Goal: Task Accomplishment & Management: Manage account settings

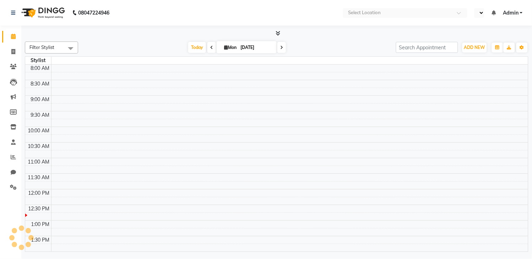
select select "en"
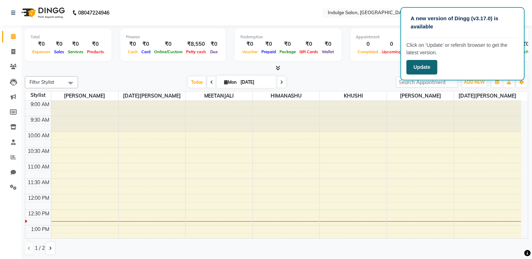
click at [418, 63] on button "Update" at bounding box center [422, 67] width 31 height 15
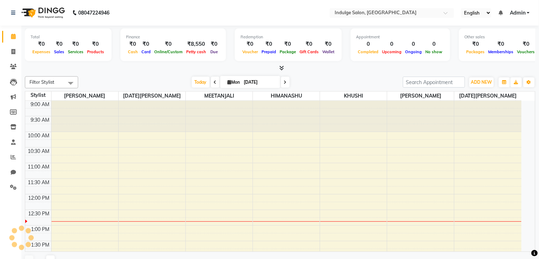
select select "en"
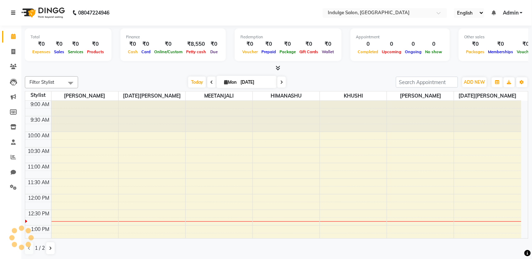
click at [11, 14] on icon at bounding box center [13, 12] width 4 height 5
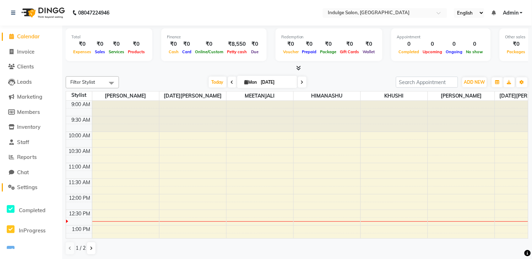
click at [30, 185] on span "Settings" at bounding box center [27, 187] width 20 height 7
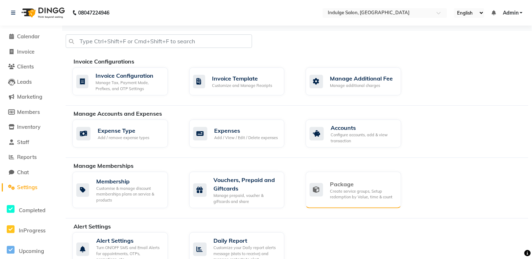
click at [347, 184] on div "Package" at bounding box center [362, 184] width 65 height 9
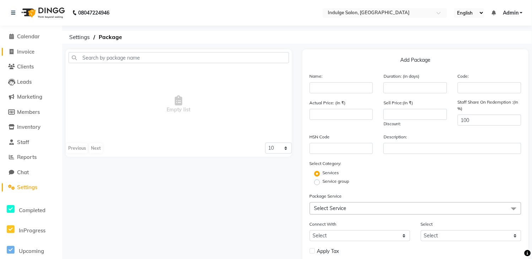
click at [23, 54] on span "Invoice" at bounding box center [25, 51] width 17 height 7
select select "service"
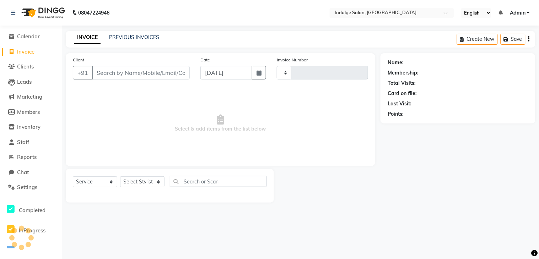
type input "0020"
select select "8793"
click at [208, 104] on span "Select & add items from the list below" at bounding box center [220, 123] width 295 height 71
click at [168, 77] on input "Client" at bounding box center [141, 72] width 98 height 13
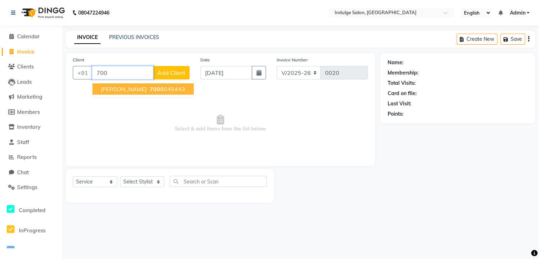
click at [148, 92] on ngb-highlight "[PHONE_NUMBER]" at bounding box center [166, 89] width 37 height 7
type input "7008045443"
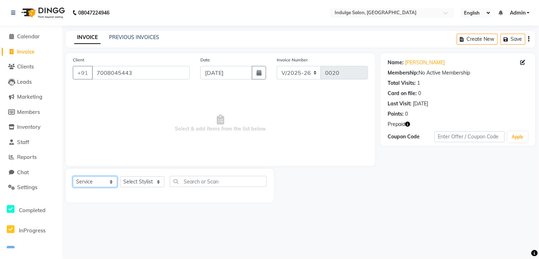
click at [108, 182] on select "Select Service Product Membership Package Voucher Prepaid Gift Card" at bounding box center [95, 182] width 44 height 11
select select "package"
click at [73, 177] on select "Select Service Product Membership Package Voucher Prepaid Gift Card" at bounding box center [95, 182] width 44 height 11
click at [158, 181] on select "Select Stylist [PERSON_NAME] HIMANASHU [DATE][PERSON_NAME] [DATE][PERSON_NAME] …" at bounding box center [142, 182] width 44 height 11
select select "89932"
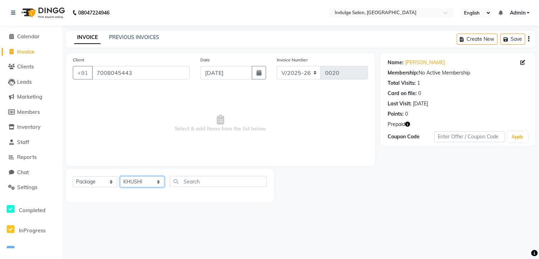
click at [120, 177] on select "Select Stylist [PERSON_NAME] HIMANASHU [DATE][PERSON_NAME] [DATE][PERSON_NAME] …" at bounding box center [142, 182] width 44 height 11
click at [409, 125] on icon "button" at bounding box center [407, 124] width 5 height 5
click at [392, 195] on div "Name: [PERSON_NAME] Membership: No Active Membership Total Visits: 1 Card on fi…" at bounding box center [460, 128] width 160 height 150
click at [405, 126] on span "Prepaid" at bounding box center [395, 124] width 17 height 7
click at [95, 180] on select "Select Service Product Membership Package Voucher Prepaid Gift Card" at bounding box center [95, 182] width 44 height 11
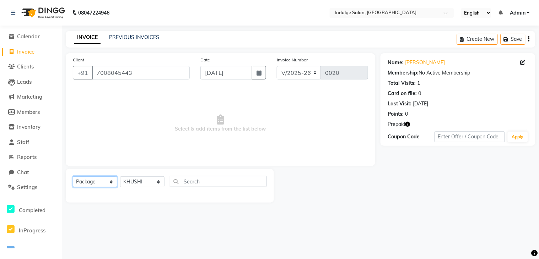
select select "P"
click at [73, 177] on select "Select Service Product Membership Package Voucher Prepaid Gift Card" at bounding box center [95, 182] width 44 height 11
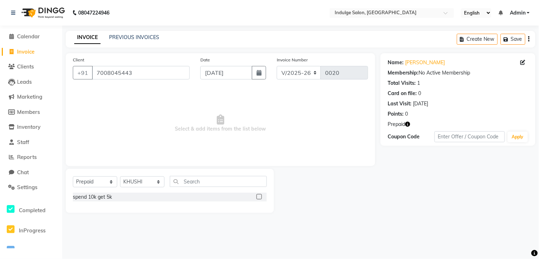
click at [258, 201] on div at bounding box center [258, 197] width 5 height 7
click at [258, 196] on label at bounding box center [258, 196] width 5 height 5
click at [258, 196] on input "checkbox" at bounding box center [258, 197] width 5 height 5
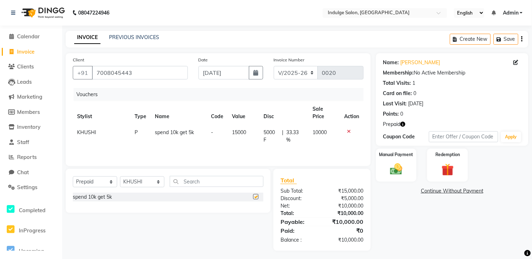
checkbox input "false"
click at [395, 168] on img at bounding box center [396, 169] width 21 height 15
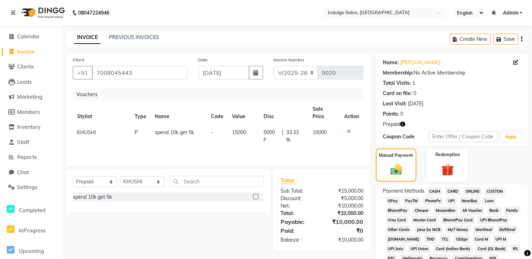
click at [434, 191] on span "CASH" at bounding box center [435, 192] width 15 height 8
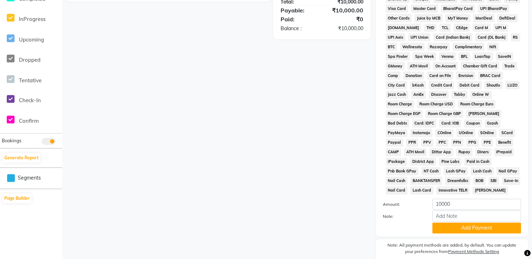
scroll to position [243, 0]
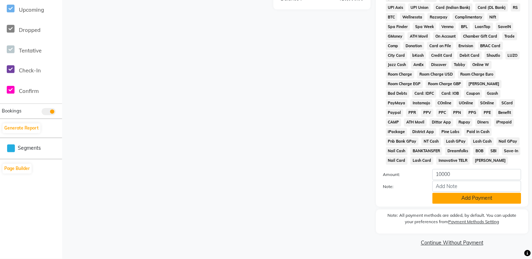
click at [468, 201] on button "Add Payment" at bounding box center [477, 198] width 89 height 11
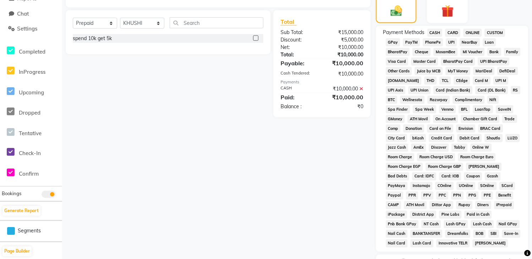
scroll to position [137, 0]
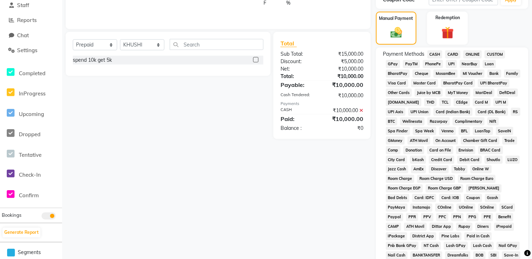
drag, startPoint x: 531, startPoint y: 86, endPoint x: 534, endPoint y: 82, distance: 5.3
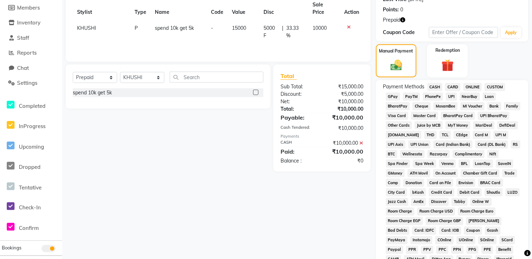
scroll to position [69, 0]
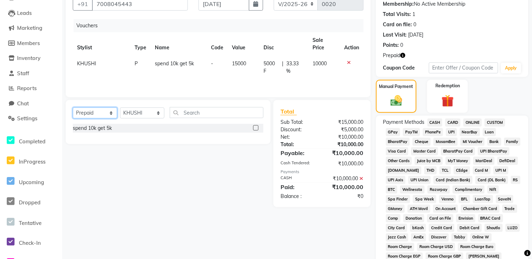
click at [96, 110] on select "Select Service Product Membership Package Voucher Prepaid Gift Card" at bounding box center [95, 113] width 44 height 11
click at [350, 60] on icon at bounding box center [349, 62] width 4 height 5
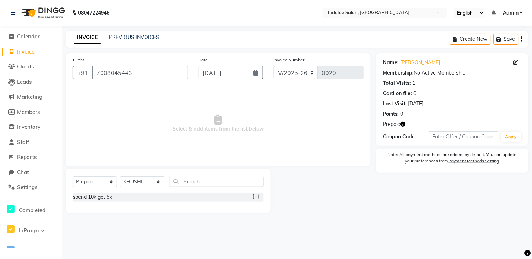
scroll to position [0, 0]
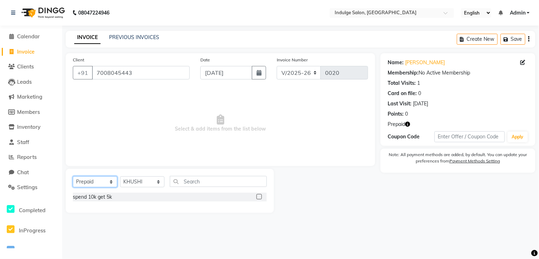
click at [86, 180] on select "Select Service Product Membership Package Voucher Prepaid Gift Card" at bounding box center [95, 182] width 44 height 11
select select "service"
click at [73, 177] on select "Select Service Product Membership Package Voucher Prepaid Gift Card" at bounding box center [95, 182] width 44 height 11
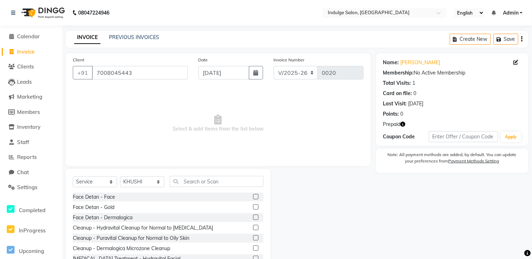
click at [253, 218] on label at bounding box center [255, 217] width 5 height 5
click at [253, 218] on input "checkbox" at bounding box center [255, 218] width 5 height 5
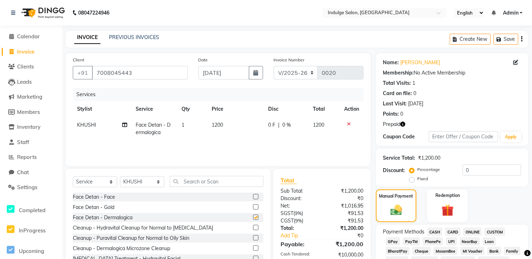
checkbox input "false"
click at [450, 201] on div "Redemption" at bounding box center [448, 206] width 42 height 34
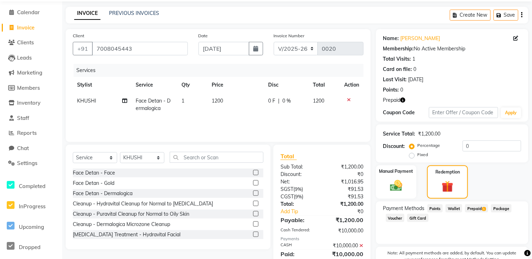
scroll to position [57, 0]
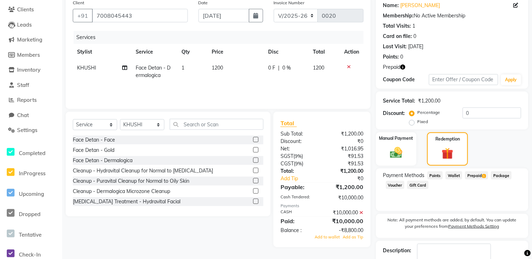
click at [476, 229] on label "Payment Methods Setting" at bounding box center [474, 226] width 51 height 6
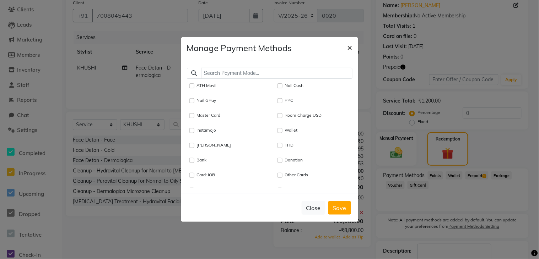
click at [352, 47] on span "×" at bounding box center [349, 47] width 5 height 11
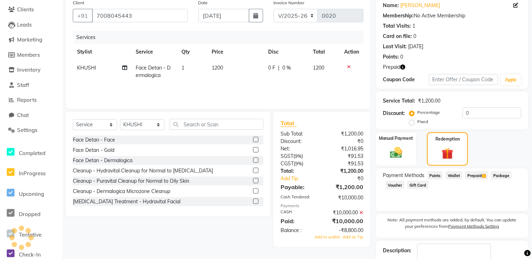
click at [482, 177] on span "1" at bounding box center [484, 176] width 4 height 4
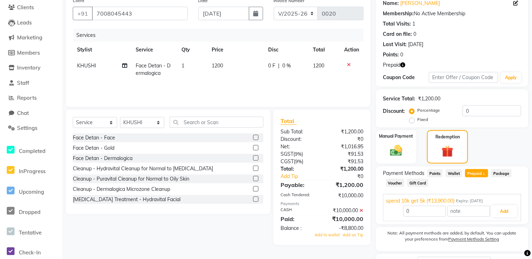
scroll to position [116, 0]
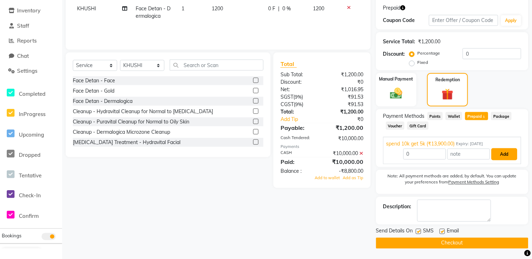
click at [505, 155] on button "Add" at bounding box center [505, 154] width 26 height 12
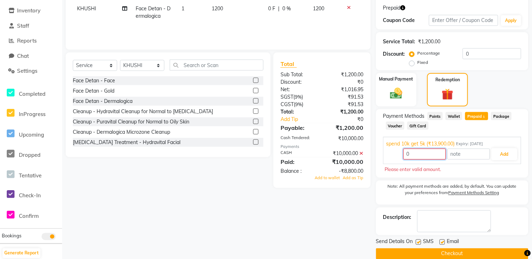
click at [415, 151] on input "0" at bounding box center [424, 154] width 43 height 11
drag, startPoint x: 360, startPoint y: 150, endPoint x: 362, endPoint y: 154, distance: 4.6
click at [362, 154] on span at bounding box center [362, 153] width 4 height 6
click at [362, 132] on div "₹1,200.00" at bounding box center [345, 128] width 47 height 9
type input "1200"
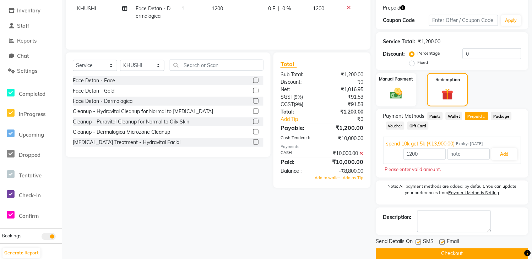
scroll to position [87, 0]
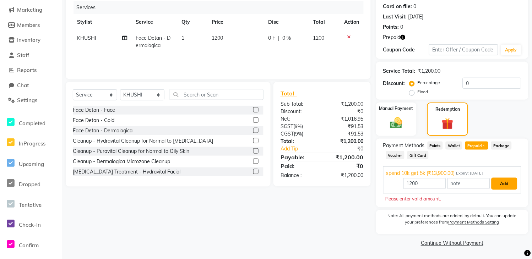
click at [504, 185] on button "Add" at bounding box center [505, 184] width 26 height 12
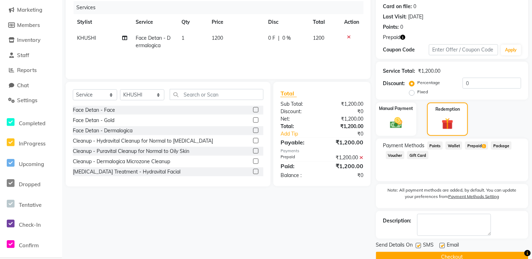
scroll to position [0, 0]
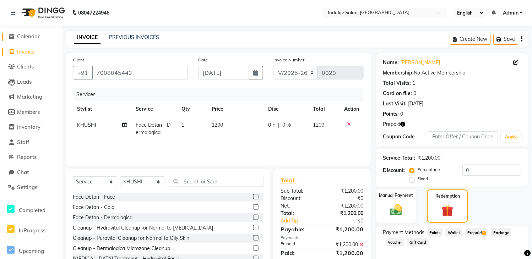
click at [37, 37] on span "Calendar" at bounding box center [28, 36] width 23 height 7
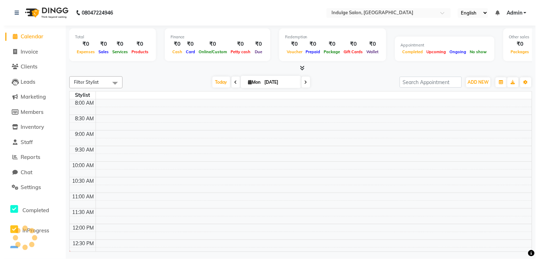
scroll to position [94, 0]
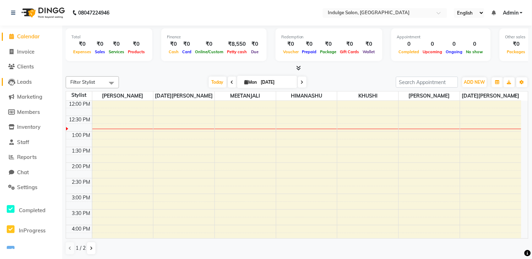
click at [30, 80] on span "Leads" at bounding box center [24, 81] width 15 height 7
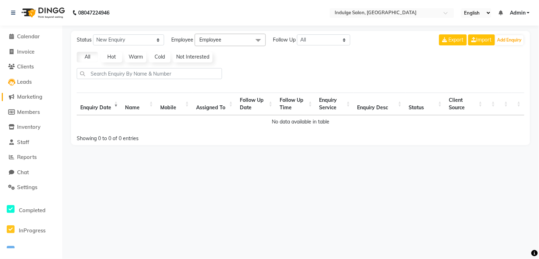
click at [31, 95] on span "Marketing" at bounding box center [29, 96] width 25 height 7
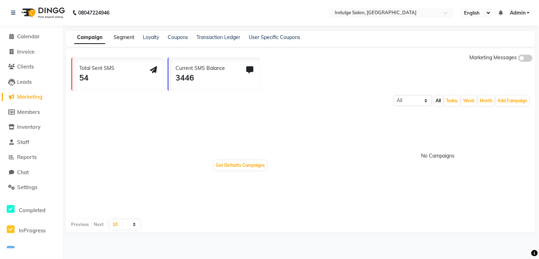
click at [124, 36] on link "Segment" at bounding box center [124, 37] width 21 height 6
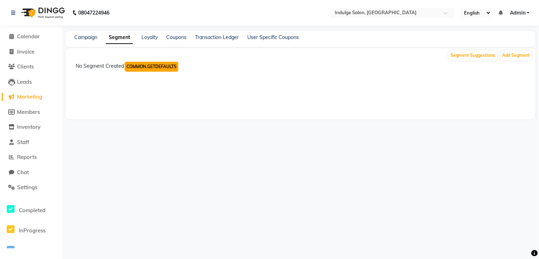
click at [161, 69] on button "COMMON.GETDEFAULTS" at bounding box center [152, 67] width 54 height 10
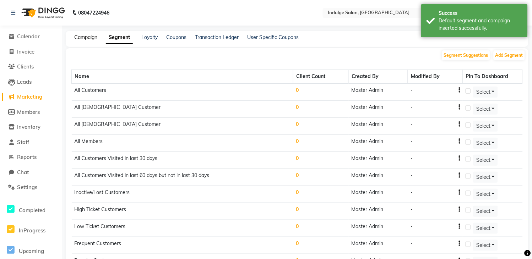
click at [94, 38] on link "Campaign" at bounding box center [85, 37] width 23 height 6
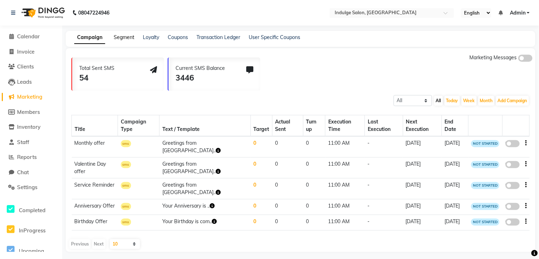
click at [124, 37] on link "Segment" at bounding box center [124, 37] width 21 height 6
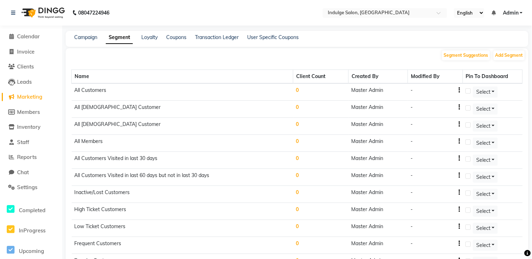
click at [459, 90] on div "-" at bounding box center [435, 90] width 49 height 7
click at [459, 92] on div "-" at bounding box center [435, 90] width 49 height 7
click at [459, 88] on div "-" at bounding box center [435, 90] width 49 height 7
click at [460, 91] on icon "button" at bounding box center [458, 90] width 1 height 0
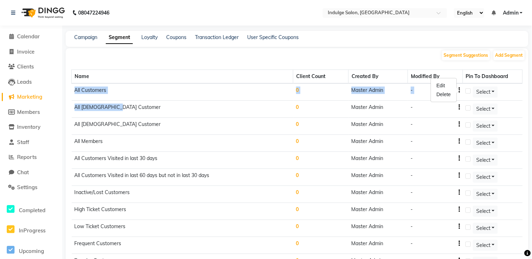
drag, startPoint x: 75, startPoint y: 90, endPoint x: 251, endPoint y: 107, distance: 176.2
click at [251, 107] on tbody "All Customers 0 Master Admin - Select All [DEMOGRAPHIC_DATA] Customer 0 Master …" at bounding box center [297, 211] width 451 height 256
click at [183, 97] on td "All Customers" at bounding box center [183, 91] width 222 height 17
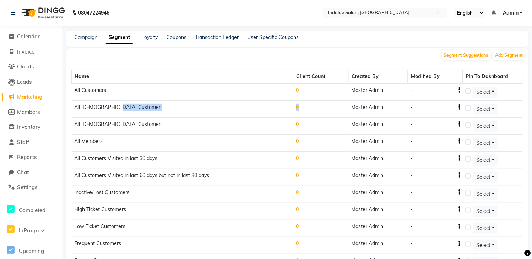
drag, startPoint x: 290, startPoint y: 106, endPoint x: 314, endPoint y: 109, distance: 24.0
click at [314, 109] on tr "All [DEMOGRAPHIC_DATA] Customer 0 Master Admin - Select" at bounding box center [297, 109] width 451 height 17
click at [460, 90] on icon "button" at bounding box center [458, 90] width 1 height 0
click at [441, 86] on div "Edit" at bounding box center [443, 85] width 17 height 9
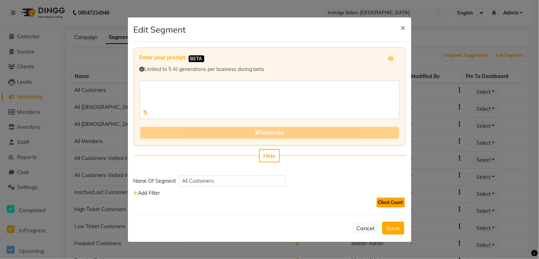
click at [387, 203] on button "Client Count" at bounding box center [390, 203] width 28 height 10
click at [391, 228] on button "Save" at bounding box center [393, 228] width 22 height 13
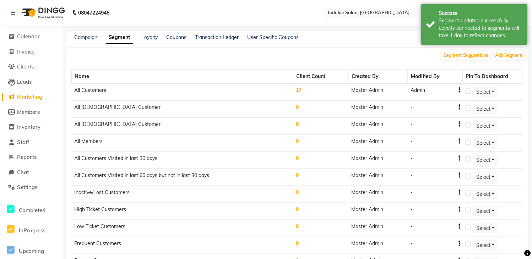
click at [392, 231] on td "Master Admin" at bounding box center [378, 228] width 59 height 17
click at [460, 108] on icon "button" at bounding box center [458, 107] width 1 height 0
click at [439, 104] on div "Edit" at bounding box center [443, 102] width 17 height 9
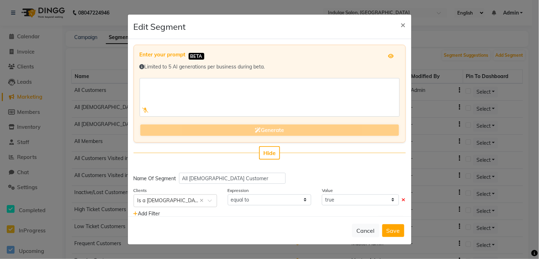
scroll to position [17, 0]
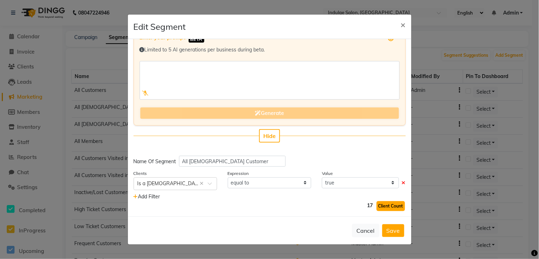
click at [381, 206] on button "Client Count" at bounding box center [390, 206] width 28 height 10
click at [393, 231] on button "Save" at bounding box center [393, 230] width 22 height 13
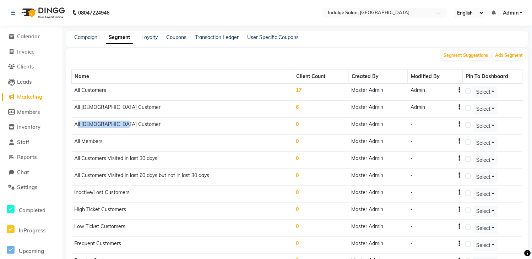
drag, startPoint x: 77, startPoint y: 121, endPoint x: 86, endPoint y: 208, distance: 87.9
click at [126, 120] on td "All [DEMOGRAPHIC_DATA] Customer" at bounding box center [183, 126] width 222 height 17
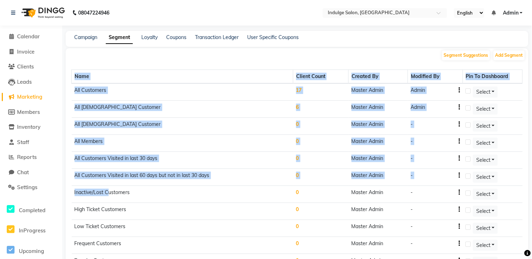
drag, startPoint x: 69, startPoint y: 191, endPoint x: 117, endPoint y: 198, distance: 49.2
click at [117, 198] on div "Segment Suggestions Add Segment Name Client Count Created By Modified By Pin To…" at bounding box center [297, 196] width 463 height 297
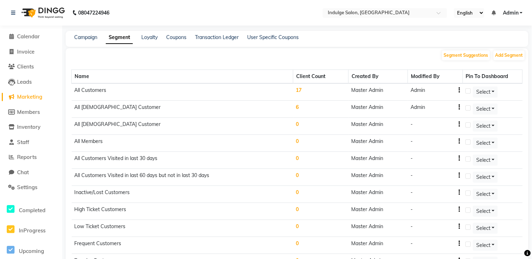
click at [140, 198] on td "Inactive/Lost Customers" at bounding box center [183, 194] width 222 height 17
drag, startPoint x: 132, startPoint y: 197, endPoint x: 79, endPoint y: 192, distance: 53.5
click at [79, 192] on td "Inactive/Lost Customers" at bounding box center [183, 194] width 222 height 17
click at [87, 35] on link "Campaign" at bounding box center [85, 37] width 23 height 6
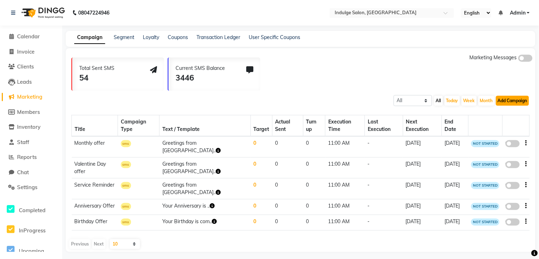
click at [514, 98] on button "Add Campaign" at bounding box center [512, 101] width 33 height 10
click at [507, 113] on div "SMS Campaign" at bounding box center [507, 112] width 60 height 11
select select "2"
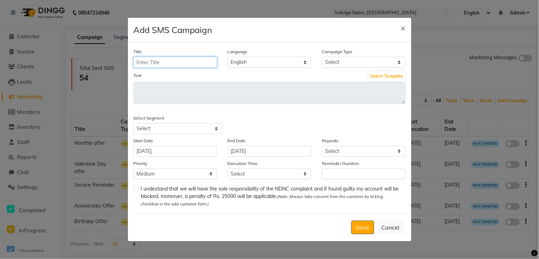
click at [163, 60] on input "Title" at bounding box center [175, 62] width 83 height 11
type input "R"
type input "[DATE] offer"
click at [357, 62] on select "Select Birthday Anniversary Promotional Service reminder" at bounding box center [363, 62] width 83 height 11
click at [354, 66] on select "Select Birthday Anniversary Promotional Service reminder" at bounding box center [363, 62] width 83 height 11
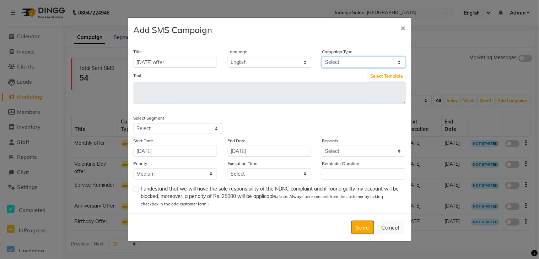
click at [354, 63] on select "Select Birthday Anniversary Promotional Service reminder" at bounding box center [363, 62] width 83 height 11
select select "3"
click at [322, 57] on select "Select Birthday Anniversary Promotional Service reminder" at bounding box center [363, 62] width 83 height 11
click at [392, 76] on button "Select Template" at bounding box center [387, 76] width 36 height 10
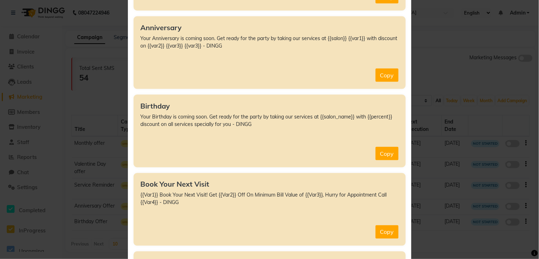
scroll to position [191, 0]
drag, startPoint x: 531, startPoint y: 16, endPoint x: 538, endPoint y: -5, distance: 21.6
click at [538, 0] on html "08047224946 Select Location × Indulge Salon, Kit Square English ENGLISH Español…" at bounding box center [269, 129] width 539 height 259
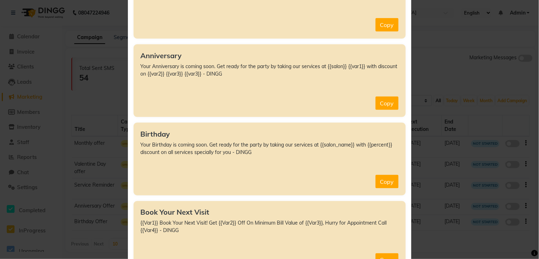
click at [57, 66] on ngb-modal-window "Marketing Templates × All Services Off {{Var1}}, up to {{Var2}} OFF on all serv…" at bounding box center [269, 129] width 539 height 259
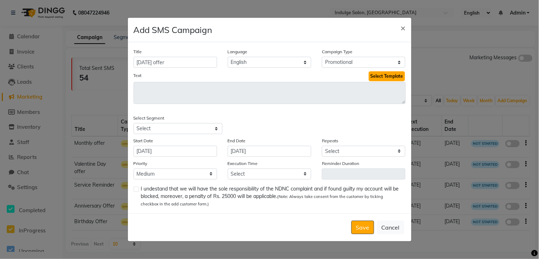
click at [385, 76] on button "Select Template" at bounding box center [387, 76] width 36 height 10
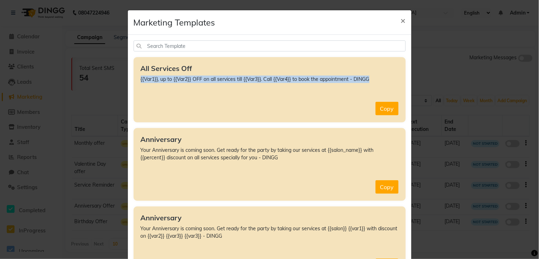
drag, startPoint x: 137, startPoint y: 78, endPoint x: 221, endPoint y: 88, distance: 84.7
click at [221, 88] on div "All Services Off {{Var1}}, up to {{Var2}} OFF on all services till {{Var3}}. Ca…" at bounding box center [270, 89] width 272 height 65
click at [388, 112] on button "Copy" at bounding box center [386, 108] width 23 height 13
type textarea "{{Var1}}, up to {{Var2}} OFF on all services till {{Var3}}. Call {{Var4}} to bo…"
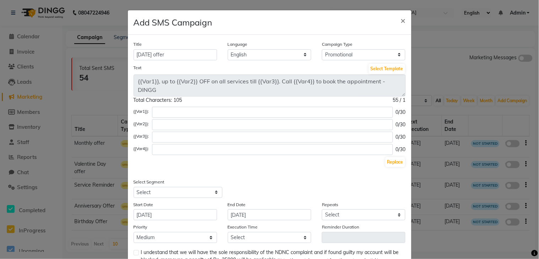
click at [175, 105] on div "Title [DATE] offer Language English Campaign Type Select Birthday Anniversary P…" at bounding box center [269, 156] width 283 height 242
click at [163, 108] on input "text" at bounding box center [272, 112] width 241 height 11
type input "Indulge Salon Offers"
drag, startPoint x: 148, startPoint y: 115, endPoint x: 211, endPoint y: 120, distance: 63.1
click at [211, 120] on div "{{Var1}}: Indulge Salon Offers 20/30 {{Var2}}: 0/30 {{Var3}}: 0/30 {{Var4}}: 0/…" at bounding box center [270, 137] width 272 height 61
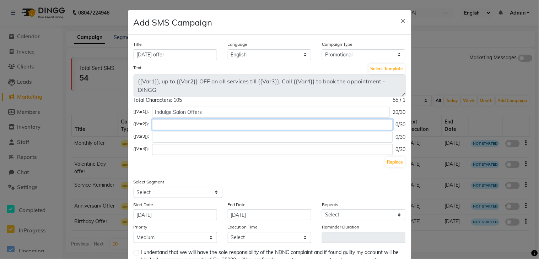
click at [167, 125] on input "text" at bounding box center [272, 124] width 241 height 11
type input "20%"
drag, startPoint x: 148, startPoint y: 127, endPoint x: 197, endPoint y: 126, distance: 49.4
click at [197, 126] on div "{{Var2}}: 20% 3/30" at bounding box center [270, 124] width 272 height 11
click at [178, 142] on input "text" at bounding box center [272, 137] width 241 height 11
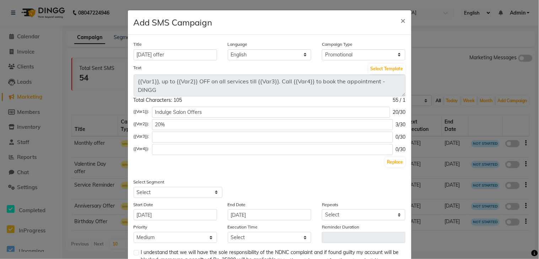
drag, startPoint x: 244, startPoint y: 86, endPoint x: 272, endPoint y: 86, distance: 27.7
click at [272, 86] on textarea "{{Var1}}, up to {{Var2}} OFF on all services till {{Var3}}. Call {{Var4}} to bo…" at bounding box center [270, 86] width 272 height 22
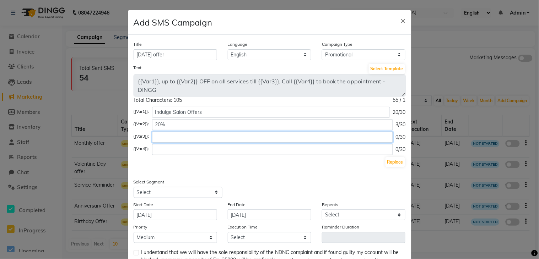
click at [158, 142] on input "text" at bounding box center [272, 137] width 241 height 11
click at [180, 135] on input "text" at bounding box center [272, 137] width 241 height 11
type input "31st [DATE]"
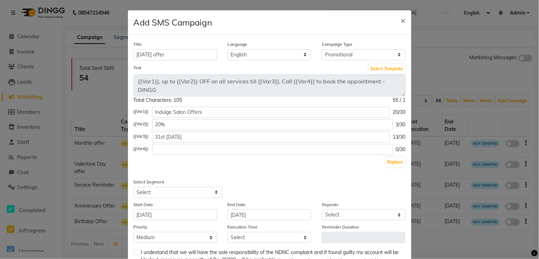
drag, startPoint x: 275, startPoint y: 80, endPoint x: 308, endPoint y: 84, distance: 32.9
click at [308, 84] on textarea "{{Var1}}, up to {{Var2}} OFF on all services till {{Var3}}. Call {{Var4}} to bo…" at bounding box center [270, 86] width 272 height 22
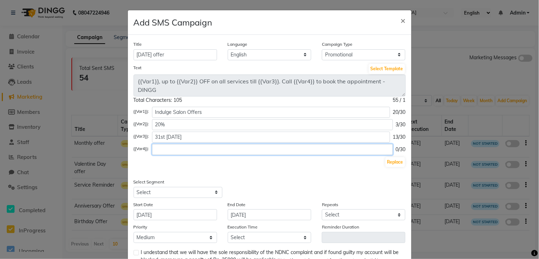
click at [185, 150] on input "text" at bounding box center [272, 149] width 241 height 11
type input "4894888449"
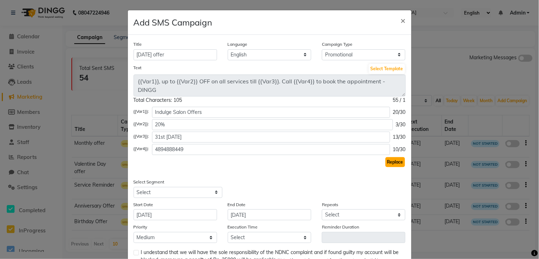
click at [388, 161] on button "Replace" at bounding box center [395, 162] width 20 height 10
type textarea "Indulge Salon Offers, up to 20% OFF on all services till 31st [DATE]. Call [PHO…"
drag, startPoint x: 134, startPoint y: 77, endPoint x: 278, endPoint y: 102, distance: 146.6
click at [278, 102] on div "Text Select Template Indulge Salon Offers, up to 20% OFF on all services till 3…" at bounding box center [269, 83] width 283 height 41
click at [162, 193] on select "Select All Customers All [DEMOGRAPHIC_DATA] Customer All [DEMOGRAPHIC_DATA] Cus…" at bounding box center [178, 192] width 89 height 11
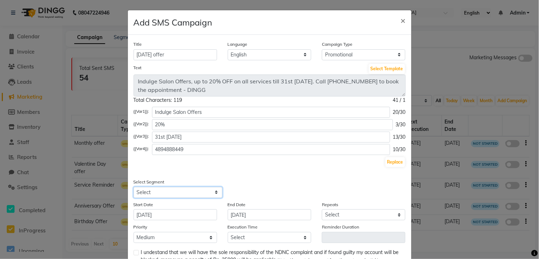
select select "42799"
click at [134, 187] on select "Select All Customers All [DEMOGRAPHIC_DATA] Customer All [DEMOGRAPHIC_DATA] Cus…" at bounding box center [178, 192] width 89 height 11
click at [343, 211] on select "Select Once Daily Alternate Day Weekly Monthly Yearly" at bounding box center [363, 215] width 83 height 11
select select "1"
click at [322, 210] on select "Select Once Daily Alternate Day Weekly Monthly Yearly" at bounding box center [363, 215] width 83 height 11
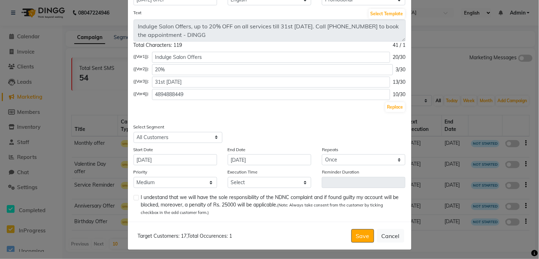
scroll to position [56, 0]
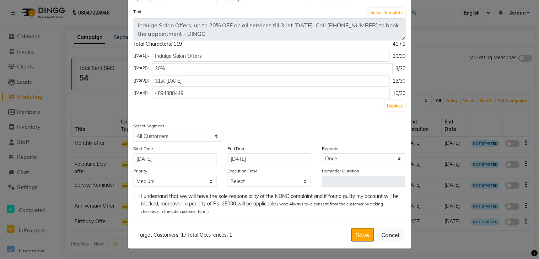
click at [249, 203] on span "I undestand that we will have the sole responsibility of the NDNC complaint and…" at bounding box center [270, 204] width 259 height 22
click at [243, 183] on select "Select 09:00 AM 09:15 AM 09:30 AM 09:45 AM 10:00 AM 10:15 AM 10:30 AM 10:45 AM …" at bounding box center [269, 181] width 83 height 11
select select "900"
click at [228, 176] on select "Select 09:00 AM 09:15 AM 09:30 AM 09:45 AM 10:00 AM 10:15 AM 10:30 AM 10:45 AM …" at bounding box center [269, 181] width 83 height 11
click at [134, 198] on label at bounding box center [136, 196] width 5 height 5
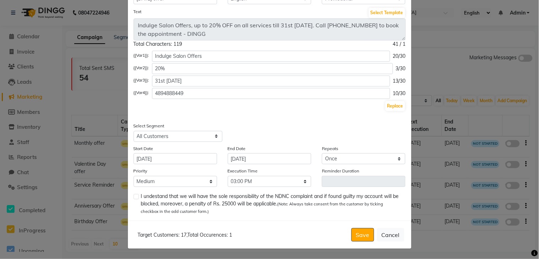
click at [134, 198] on input "checkbox" at bounding box center [136, 197] width 5 height 5
checkbox input "true"
click at [358, 239] on button "Save" at bounding box center [362, 234] width 23 height 13
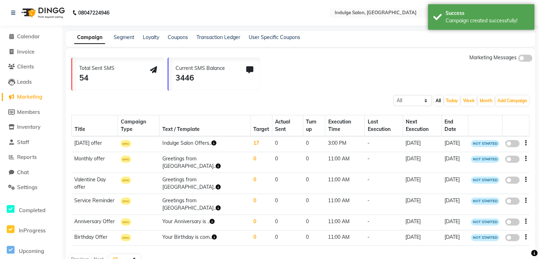
click at [512, 140] on span at bounding box center [512, 143] width 14 height 7
click at [515, 145] on input "false" at bounding box center [515, 145] width 0 height 0
select select "3"
select select "42799"
select select "1"
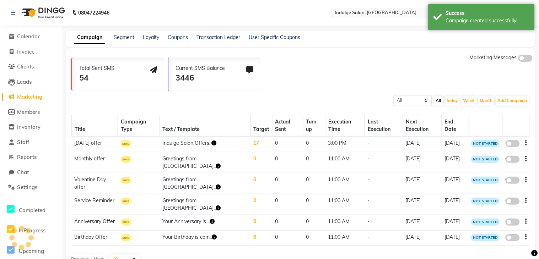
select select "2"
select select "900"
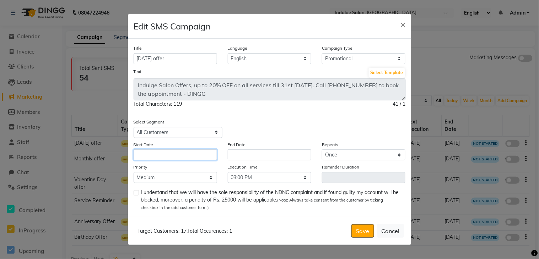
click at [179, 154] on input "text" at bounding box center [175, 155] width 83 height 11
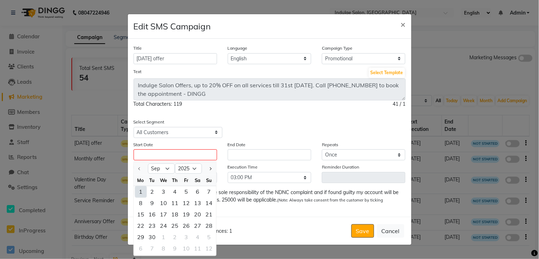
click at [141, 192] on div "1" at bounding box center [140, 191] width 11 height 11
type input "[DATE]"
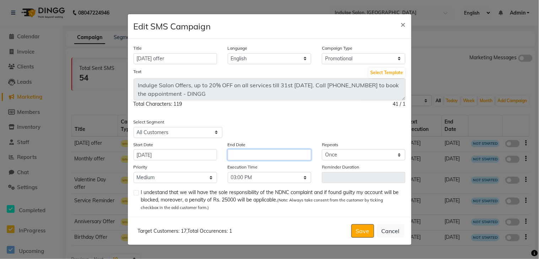
click at [257, 151] on input "text" at bounding box center [269, 155] width 83 height 11
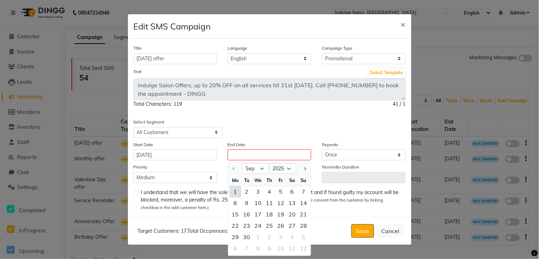
click at [233, 191] on div "1" at bounding box center [234, 191] width 11 height 11
type input "[DATE]"
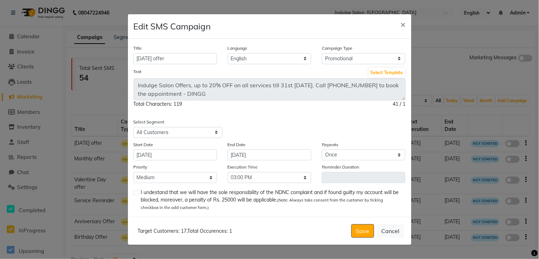
click at [134, 193] on label at bounding box center [136, 192] width 5 height 5
click at [134, 193] on input "checkbox" at bounding box center [136, 193] width 5 height 5
checkbox input "true"
click at [355, 235] on button "Save" at bounding box center [362, 230] width 23 height 13
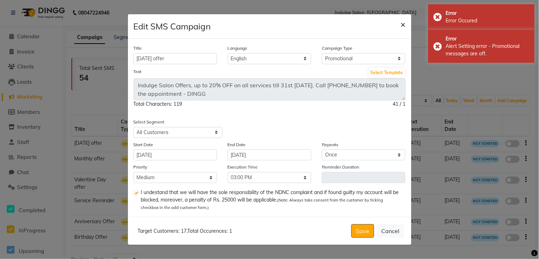
click at [401, 24] on span "×" at bounding box center [403, 24] width 5 height 11
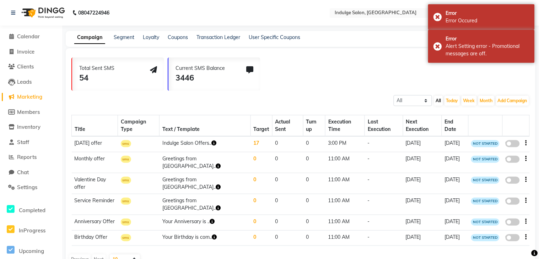
click at [501, 70] on div "Marketing Messages" at bounding box center [500, 72] width 63 height 37
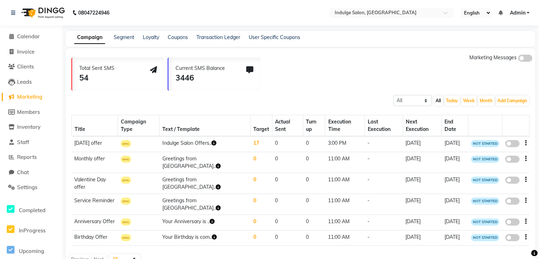
click at [527, 56] on span at bounding box center [525, 58] width 14 height 7
click at [518, 59] on input "checkbox" at bounding box center [518, 59] width 0 height 0
click at [516, 234] on span at bounding box center [512, 237] width 14 height 7
click at [515, 239] on input "false" at bounding box center [515, 239] width 0 height 0
select select "1"
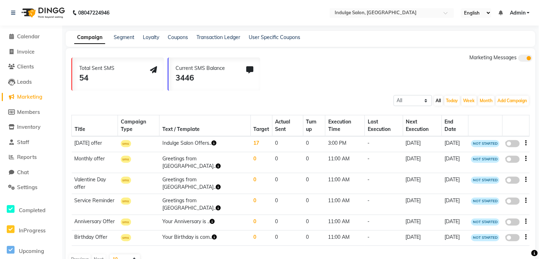
select select "42811"
select select "2"
select select "660"
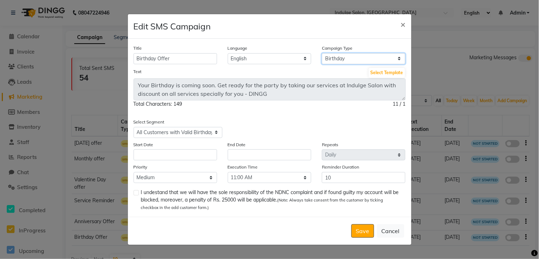
click at [379, 57] on select "Select Birthday Anniversary Promotional Service reminder" at bounding box center [363, 58] width 83 height 11
click at [322, 53] on select "Select Birthday Anniversary Promotional Service reminder" at bounding box center [363, 58] width 83 height 11
click at [380, 71] on button "Select Template" at bounding box center [387, 73] width 36 height 10
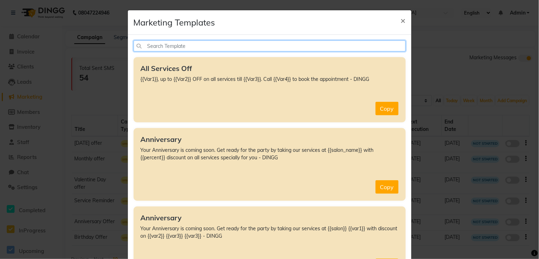
click at [163, 44] on input "text" at bounding box center [270, 45] width 272 height 11
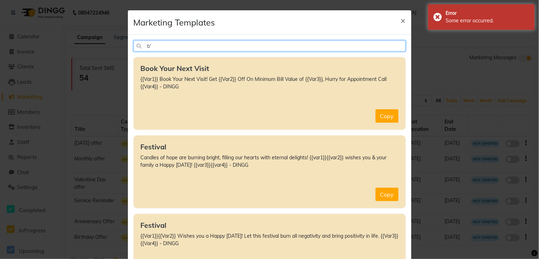
type input "b"
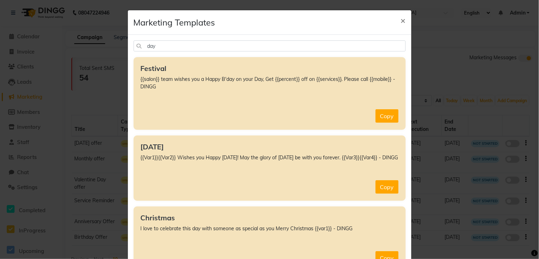
scroll to position [10, 0]
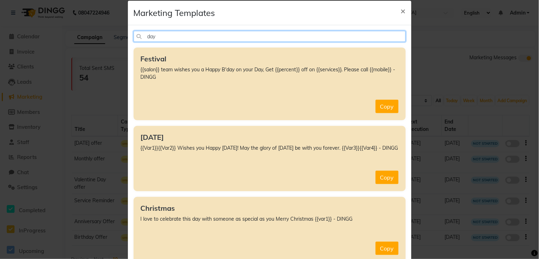
click at [159, 38] on input "day" at bounding box center [270, 36] width 272 height 11
type input "d"
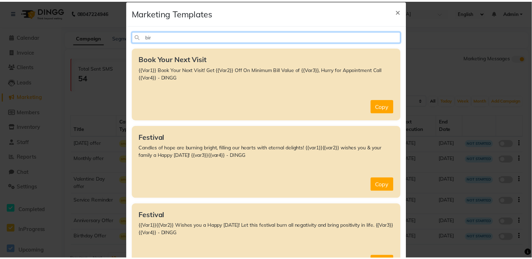
scroll to position [0, 0]
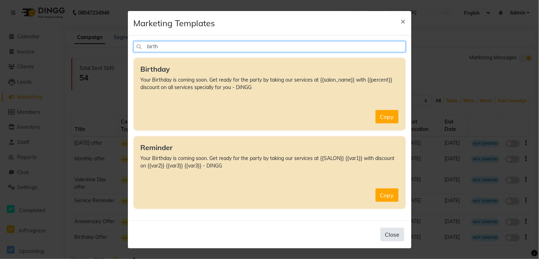
type input "birth"
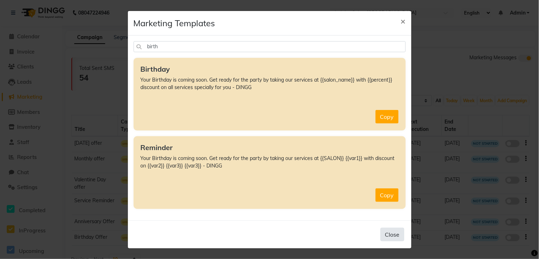
click at [390, 230] on button "Close" at bounding box center [392, 234] width 24 height 13
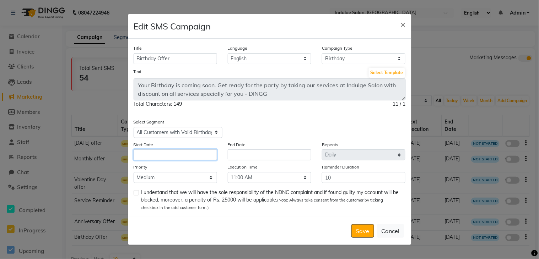
click at [187, 157] on input "text" at bounding box center [175, 155] width 83 height 11
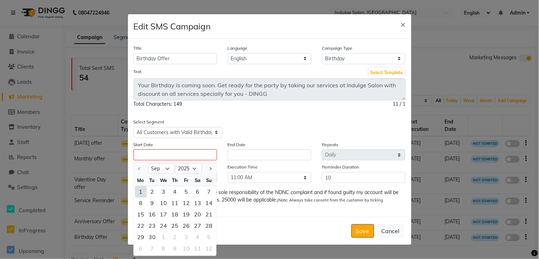
click at [272, 136] on div "Select Segment Select All Customers All [DEMOGRAPHIC_DATA] Customer All [DEMOGR…" at bounding box center [269, 128] width 283 height 20
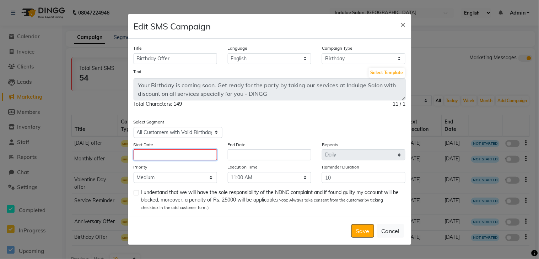
click at [175, 154] on input "text" at bounding box center [175, 155] width 83 height 11
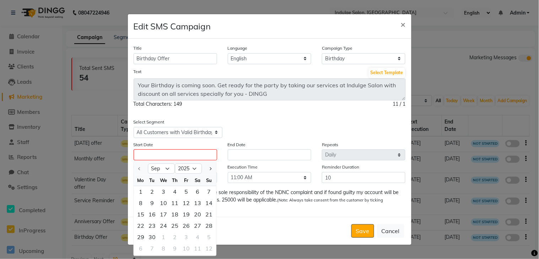
click at [300, 131] on div "Select Segment Select All Customers All [DEMOGRAPHIC_DATA] Customer All [DEMOGR…" at bounding box center [269, 128] width 283 height 20
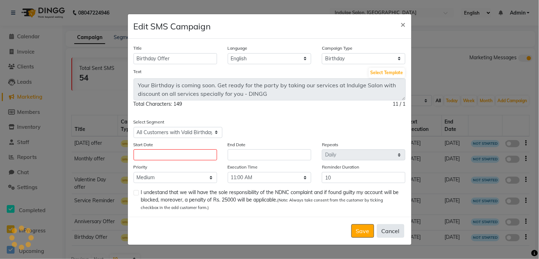
click at [392, 229] on button "Cancel" at bounding box center [390, 230] width 27 height 13
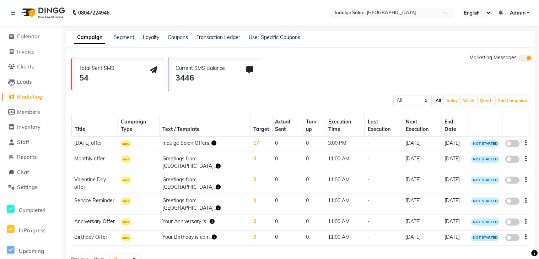
click at [150, 38] on link "Loyalty" at bounding box center [151, 37] width 16 height 6
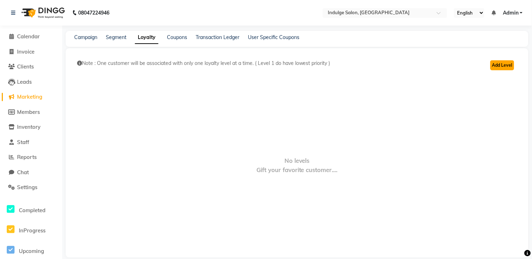
click at [506, 65] on button "Add Level" at bounding box center [502, 65] width 24 height 10
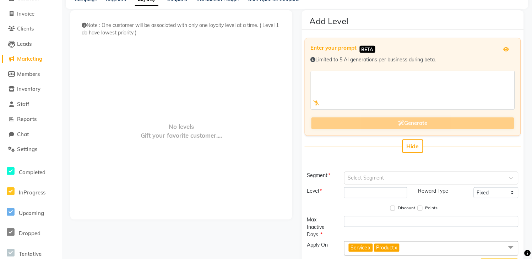
scroll to position [76, 0]
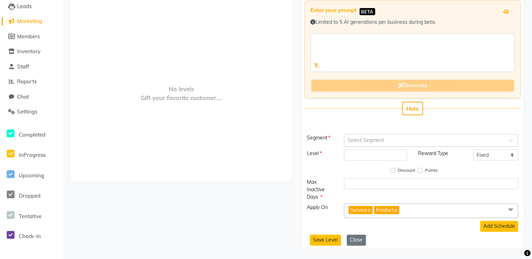
click at [365, 139] on input "text" at bounding box center [424, 139] width 152 height 7
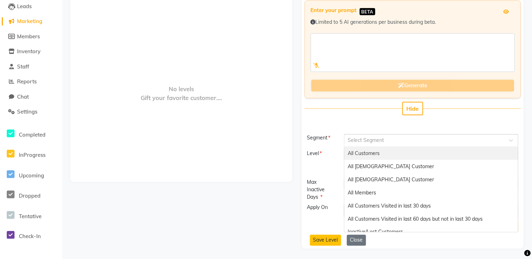
click at [366, 153] on span "All Customers" at bounding box center [364, 153] width 32 height 6
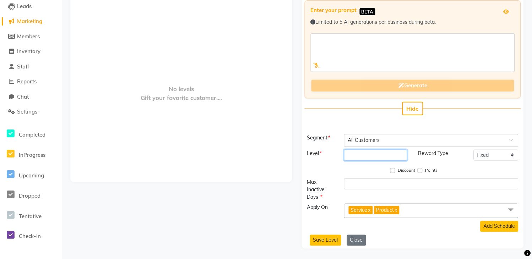
click at [362, 150] on input "number" at bounding box center [375, 155] width 63 height 11
type input "1"
click at [493, 150] on select "Fixed Tiered Item-wise" at bounding box center [496, 155] width 45 height 11
select select "multi-level"
click at [474, 150] on select "Fixed Tiered Item-wise" at bounding box center [496, 155] width 45 height 11
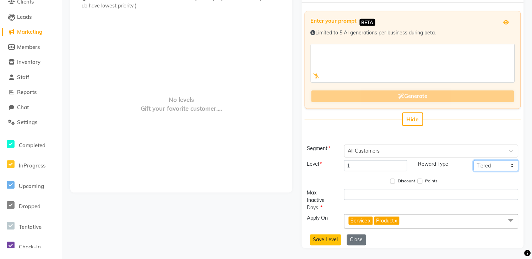
scroll to position [65, 0]
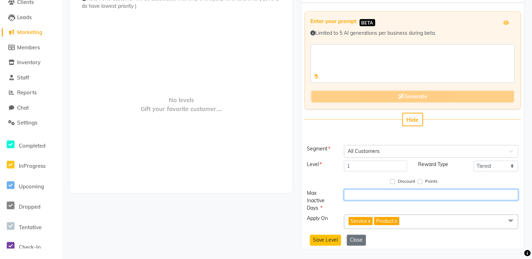
click at [361, 195] on input "number" at bounding box center [431, 195] width 174 height 11
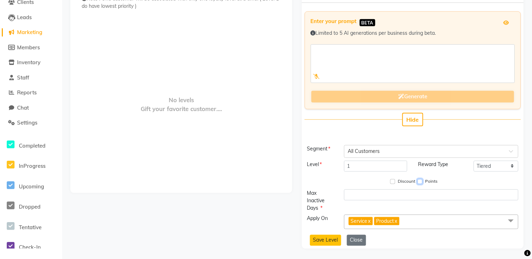
click at [419, 181] on input "Points" at bounding box center [420, 181] width 5 height 5
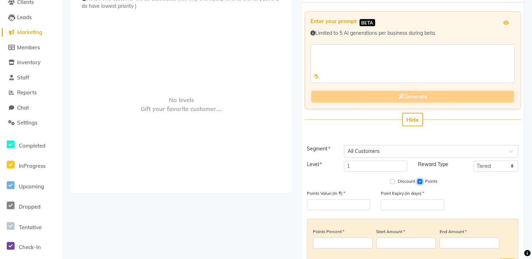
click at [420, 181] on input "Points" at bounding box center [420, 181] width 5 height 5
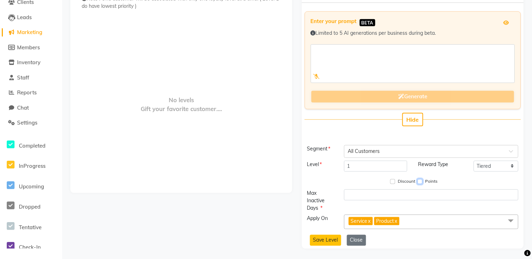
click at [420, 181] on input "Points" at bounding box center [420, 181] width 5 height 5
checkbox input "true"
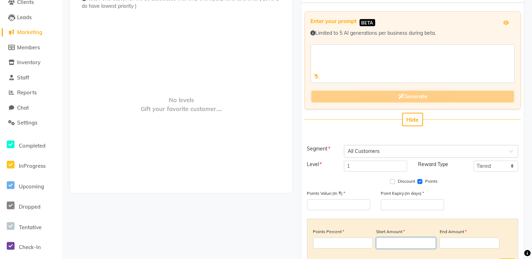
click at [389, 244] on input "number" at bounding box center [406, 243] width 60 height 11
click at [459, 244] on input "number" at bounding box center [470, 243] width 60 height 11
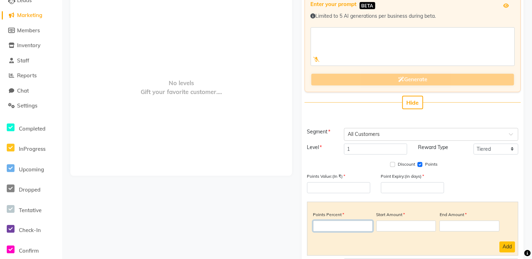
click at [346, 228] on input "number" at bounding box center [343, 226] width 60 height 11
type input "10"
click at [320, 185] on input "number" at bounding box center [338, 188] width 63 height 11
drag, startPoint x: 336, startPoint y: 185, endPoint x: 316, endPoint y: 185, distance: 20.3
click at [316, 185] on input "1" at bounding box center [338, 188] width 63 height 11
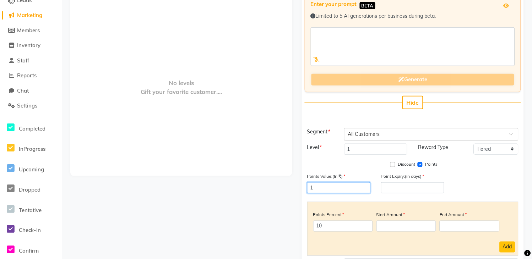
type input "1"
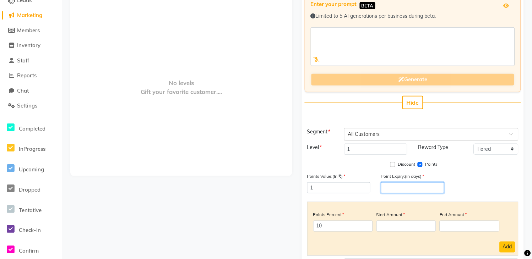
click at [406, 189] on input "number" at bounding box center [412, 188] width 63 height 11
type input "365"
click at [406, 225] on input "number" at bounding box center [406, 226] width 60 height 11
type input "1000"
click at [476, 228] on input "number" at bounding box center [470, 226] width 60 height 11
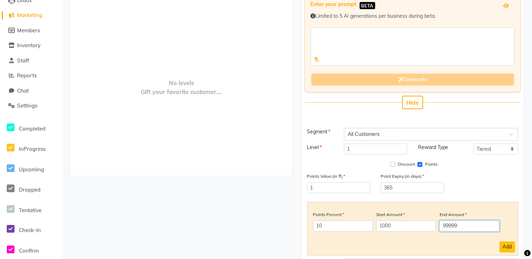
scroll to position [125, 0]
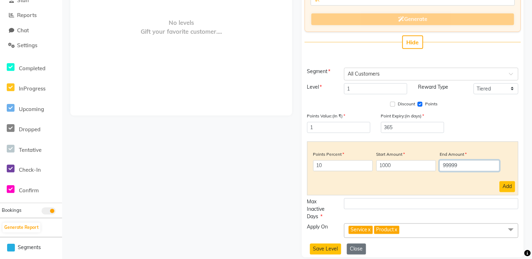
type input "99999"
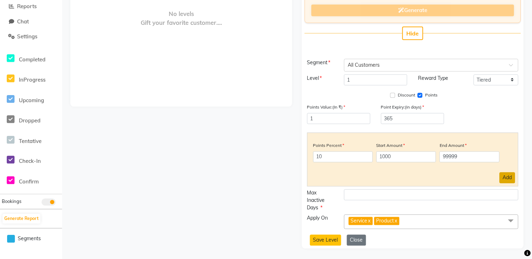
click at [505, 182] on button "Add" at bounding box center [508, 178] width 16 height 11
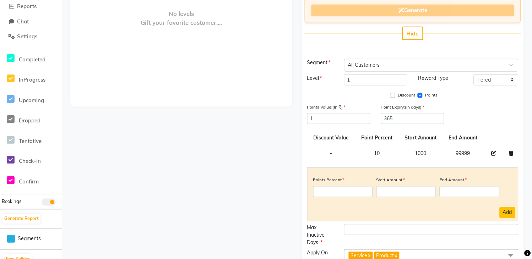
scroll to position [186, 0]
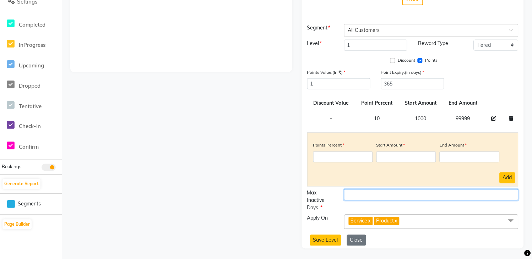
click at [363, 192] on input "number" at bounding box center [431, 195] width 174 height 11
type input "3"
type input "180"
click at [397, 222] on link "x" at bounding box center [395, 221] width 3 height 6
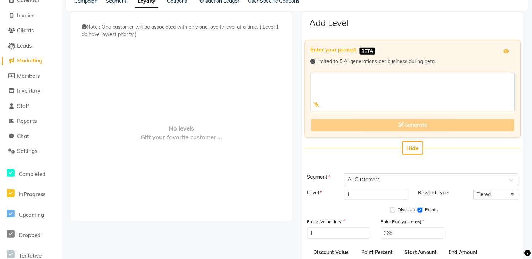
scroll to position [0, 0]
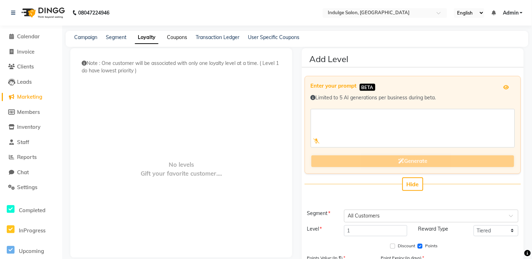
click at [180, 37] on link "Coupons" at bounding box center [177, 37] width 20 height 6
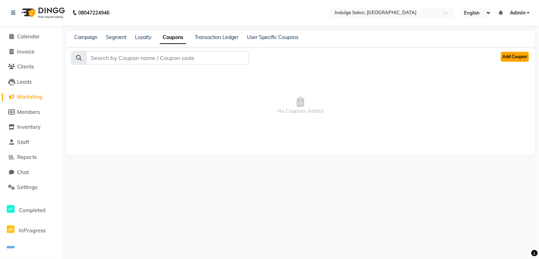
click at [510, 56] on button "Add Coupon" at bounding box center [515, 57] width 28 height 10
select select "ALL"
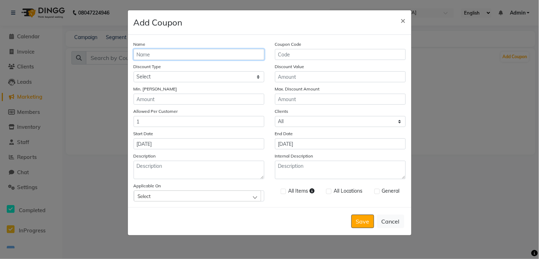
click at [157, 55] on input "Name" at bounding box center [199, 54] width 131 height 11
type input "NVT15%"
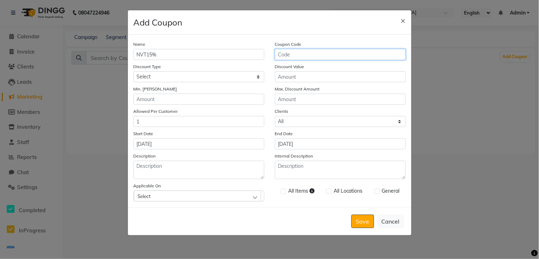
click at [323, 58] on input "Coupon Code" at bounding box center [340, 54] width 131 height 11
type input "NVT15"
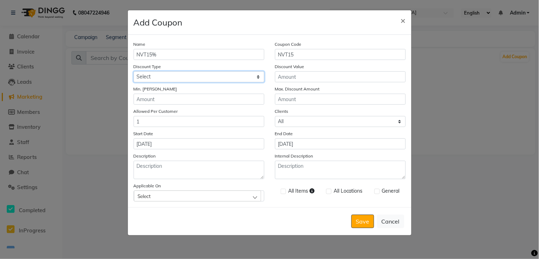
click at [197, 75] on select "Select Percentage Fixed" at bounding box center [199, 76] width 131 height 11
select select "PERCENTAGE"
click at [134, 71] on select "Select Percentage Fixed" at bounding box center [199, 76] width 131 height 11
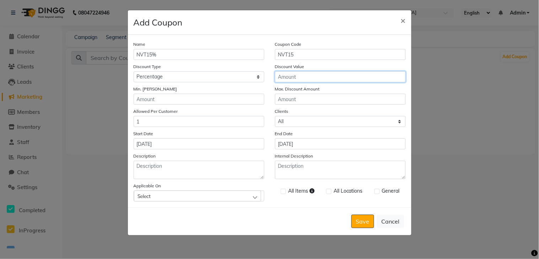
click at [289, 77] on input "Discount Value" at bounding box center [340, 76] width 131 height 11
type input "15"
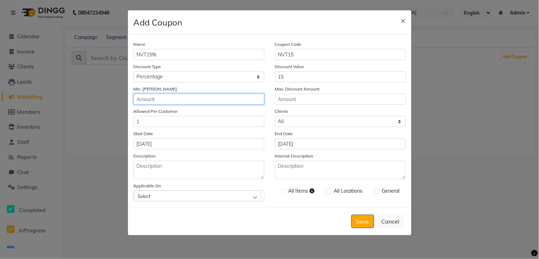
click at [185, 98] on input "Min. [PERSON_NAME]" at bounding box center [199, 99] width 131 height 11
click at [179, 100] on input "Min. [PERSON_NAME]" at bounding box center [199, 99] width 131 height 11
type input "500"
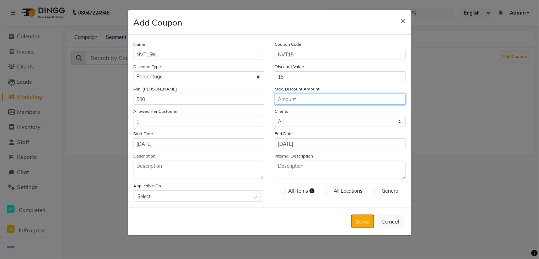
click at [300, 102] on input "Max. Discount Amount" at bounding box center [340, 99] width 131 height 11
type input "3"
type input "99999"
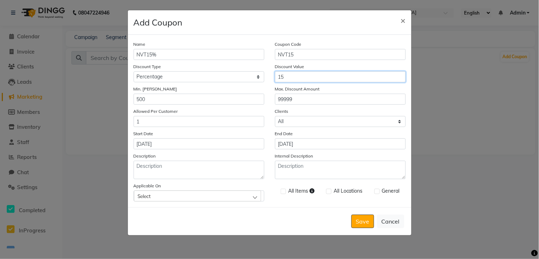
drag, startPoint x: 272, startPoint y: 77, endPoint x: 353, endPoint y: 82, distance: 81.1
click at [353, 82] on div "Discount Value 15" at bounding box center [340, 73] width 141 height 20
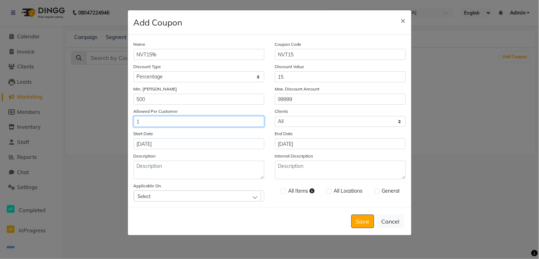
drag, startPoint x: 147, startPoint y: 118, endPoint x: 175, endPoint y: 122, distance: 28.0
click at [175, 122] on input "1" at bounding box center [199, 121] width 131 height 11
drag, startPoint x: 165, startPoint y: 118, endPoint x: 134, endPoint y: 116, distance: 31.3
click at [134, 116] on div "Allowed Per Customer 1" at bounding box center [198, 118] width 141 height 20
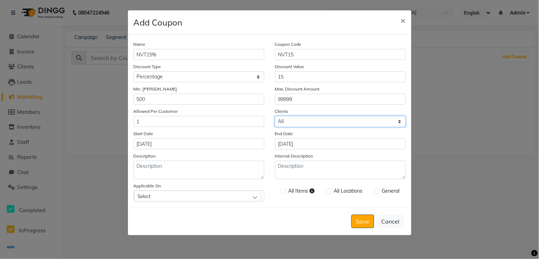
click at [296, 118] on select "Select All New" at bounding box center [340, 121] width 131 height 11
click at [275, 116] on select "Select All New" at bounding box center [340, 121] width 131 height 11
click at [188, 151] on div "Name NVT15% Coupon Code NVT15 Discount Type Select Percentage Fixed Discount Va…" at bounding box center [269, 121] width 283 height 173
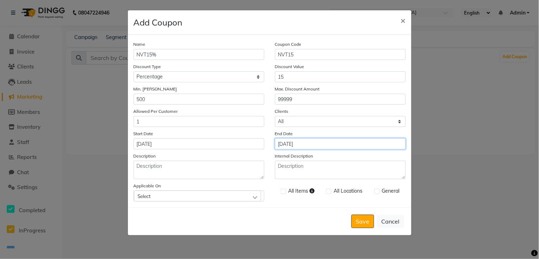
click at [291, 143] on input "[DATE]" at bounding box center [340, 144] width 131 height 11
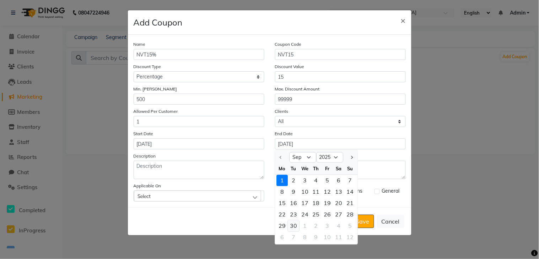
click at [295, 227] on div "30" at bounding box center [293, 226] width 11 height 11
type input "[DATE]"
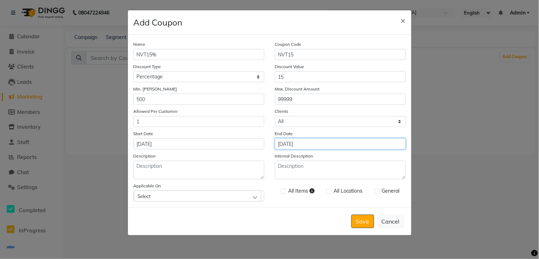
drag, startPoint x: 326, startPoint y: 141, endPoint x: 246, endPoint y: 157, distance: 81.4
click at [246, 157] on div "Name NVT15% Coupon Code NVT15 Discount Type Select Percentage Fixed Discount Va…" at bounding box center [269, 121] width 283 height 173
click at [281, 186] on div "All Items All Locations General" at bounding box center [340, 192] width 141 height 20
click at [377, 190] on label at bounding box center [376, 191] width 5 height 5
click at [377, 190] on input "checkbox" at bounding box center [376, 192] width 5 height 5
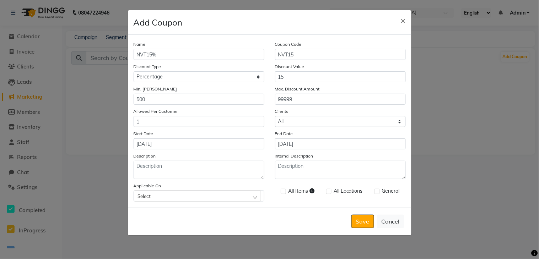
checkbox input "true"
click at [363, 221] on button "Save" at bounding box center [362, 221] width 23 height 13
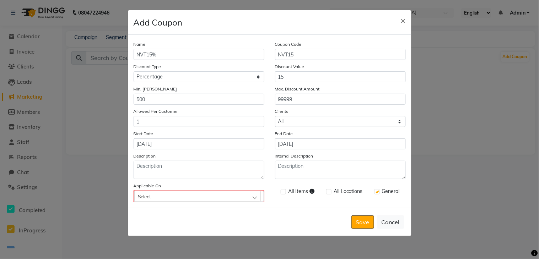
click at [192, 196] on div "Select" at bounding box center [197, 196] width 126 height 11
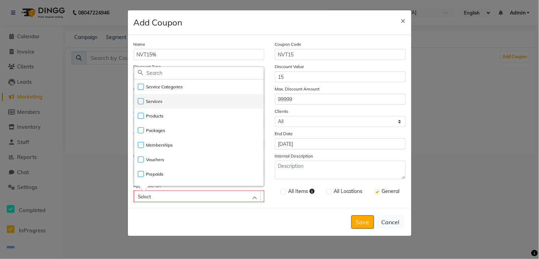
click at [158, 103] on label "Services" at bounding box center [150, 101] width 25 height 6
checkbox input "true"
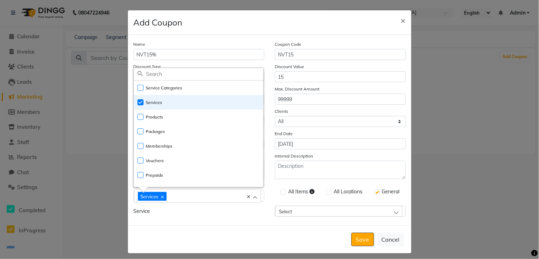
click at [281, 192] on label at bounding box center [283, 192] width 5 height 5
click at [281, 192] on input "checkbox" at bounding box center [283, 192] width 5 height 5
checkbox input "true"
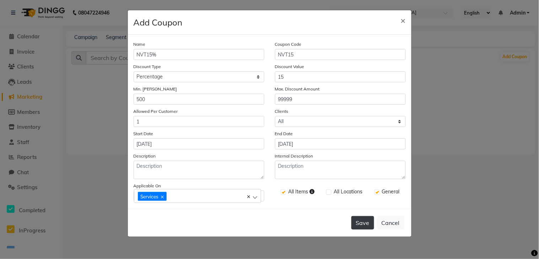
click at [357, 222] on button "Save" at bounding box center [362, 222] width 23 height 13
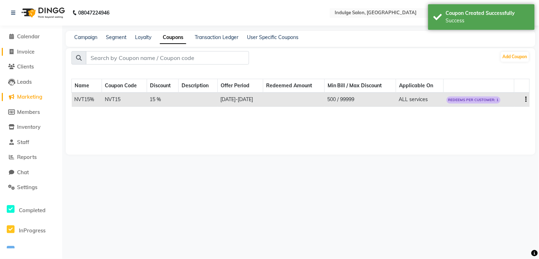
click at [22, 52] on span "Invoice" at bounding box center [25, 51] width 17 height 7
select select "service"
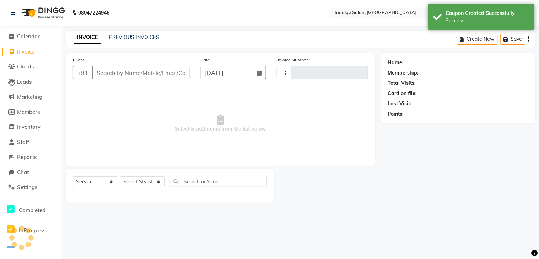
type input "0020"
select select "8793"
click at [132, 70] on input "Client" at bounding box center [141, 72] width 98 height 13
type input "8"
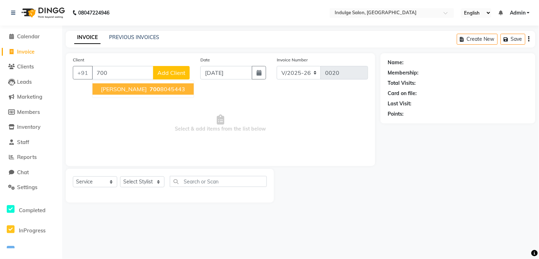
click at [150, 91] on span "700" at bounding box center [155, 89] width 11 height 7
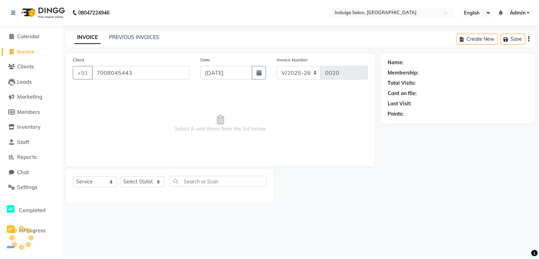
type input "7008045443"
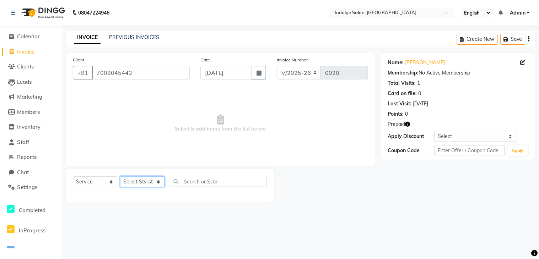
click at [148, 178] on select "Select Stylist [PERSON_NAME] HIMANASHU [DATE][PERSON_NAME] [DATE][PERSON_NAME] …" at bounding box center [142, 182] width 44 height 11
click at [120, 177] on select "Select Stylist [PERSON_NAME] HIMANASHU [DATE][PERSON_NAME] [DATE][PERSON_NAME] …" at bounding box center [142, 182] width 44 height 11
click at [131, 184] on select "Select Stylist [PERSON_NAME] HIMANASHU [DATE][PERSON_NAME] [DATE][PERSON_NAME] …" at bounding box center [142, 182] width 44 height 11
select select "89932"
click at [120, 177] on select "Select Stylist [PERSON_NAME] HIMANASHU [DATE][PERSON_NAME] [DATE][PERSON_NAME] …" at bounding box center [142, 182] width 44 height 11
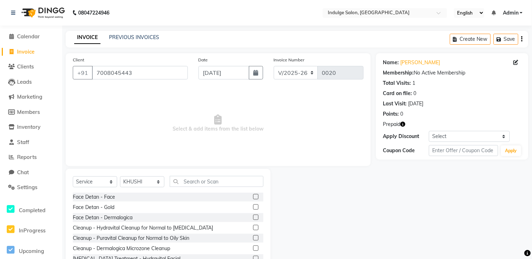
click at [253, 215] on label at bounding box center [255, 217] width 5 height 5
click at [253, 216] on input "checkbox" at bounding box center [255, 218] width 5 height 5
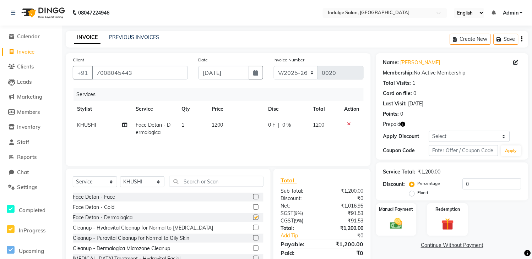
checkbox input "false"
click at [439, 138] on select "Select Coupon → Nvt15%" at bounding box center [469, 136] width 81 height 11
select select "1: Object"
click at [429, 131] on select "Select Coupon → Nvt15%" at bounding box center [469, 136] width 81 height 11
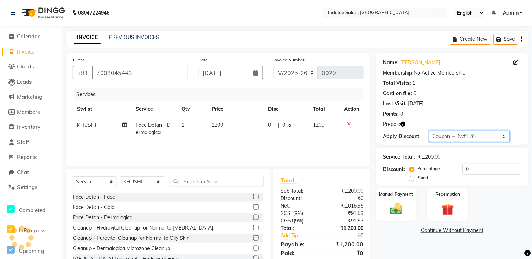
type input "15"
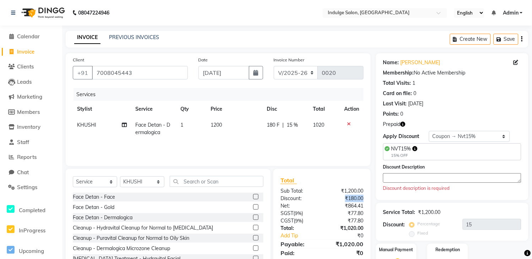
drag, startPoint x: 336, startPoint y: 197, endPoint x: 364, endPoint y: 197, distance: 28.8
click at [364, 197] on div "₹180.00" at bounding box center [345, 198] width 47 height 7
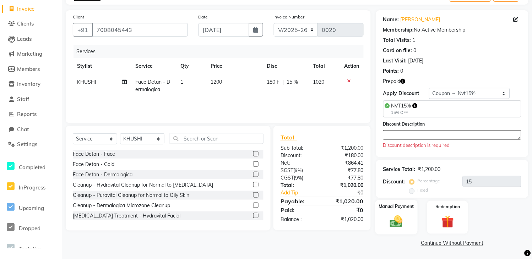
click at [399, 212] on div "Manual Payment" at bounding box center [396, 217] width 42 height 34
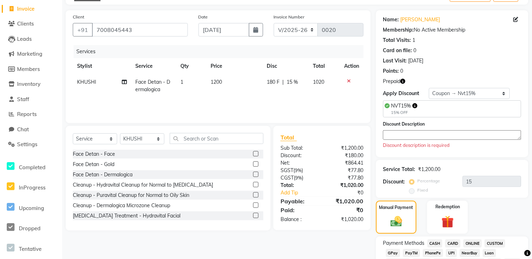
click at [431, 240] on span "CASH" at bounding box center [435, 244] width 15 height 8
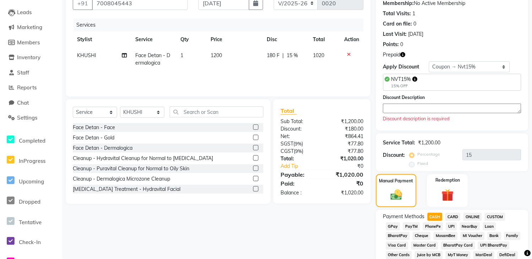
scroll to position [32, 0]
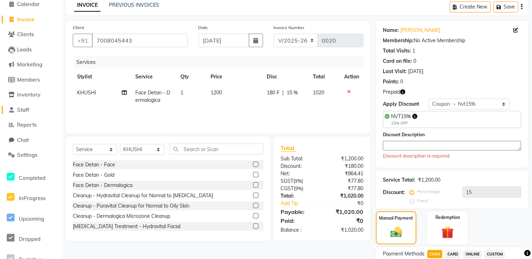
click at [27, 111] on span "Staff" at bounding box center [23, 110] width 12 height 7
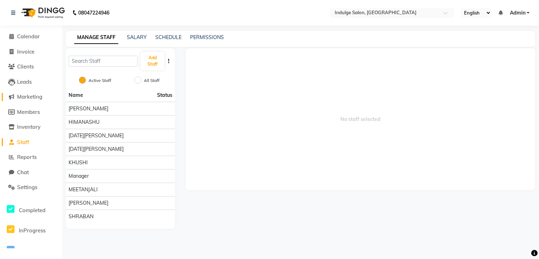
click at [24, 99] on span "Marketing" at bounding box center [29, 96] width 25 height 7
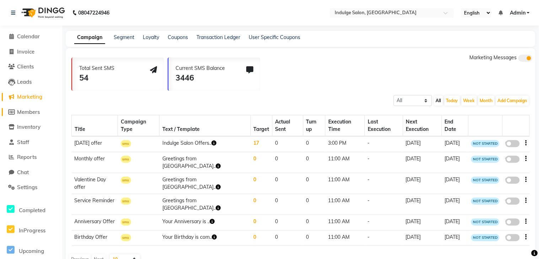
click at [27, 110] on span "Members" at bounding box center [28, 112] width 23 height 7
select select
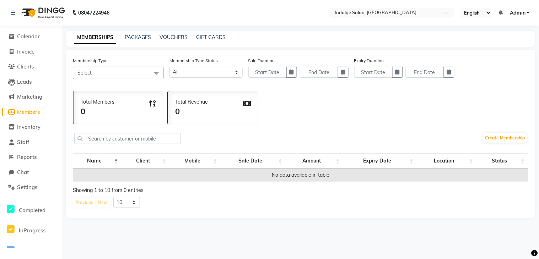
click at [28, 114] on span "Members" at bounding box center [28, 112] width 23 height 7
click at [137, 36] on link "PACKAGES" at bounding box center [138, 37] width 26 height 6
select select
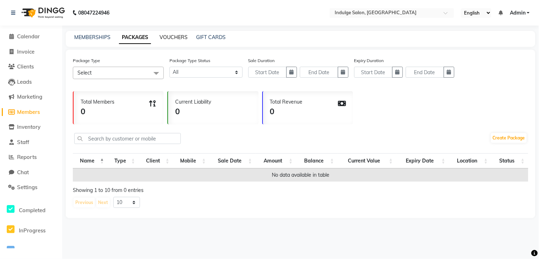
click at [162, 39] on link "VOUCHERS" at bounding box center [173, 37] width 28 height 6
select select
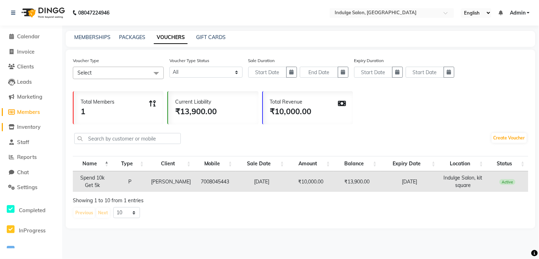
click at [38, 126] on span "Inventory" at bounding box center [28, 127] width 23 height 7
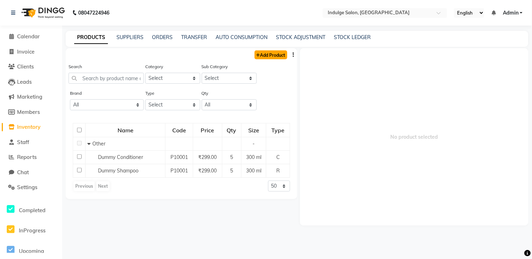
click at [274, 56] on link "Add Product" at bounding box center [271, 54] width 33 height 9
select select "true"
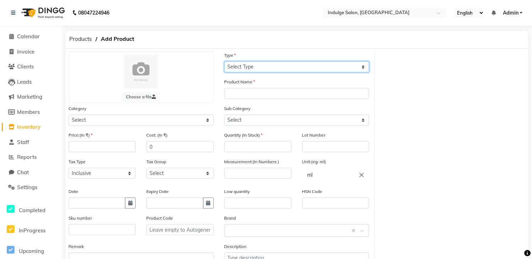
click at [303, 63] on select "Select Type Both Retail Consumable" at bounding box center [296, 66] width 145 height 11
select select "R"
click at [224, 61] on select "Select Type Both Retail Consumable" at bounding box center [296, 66] width 145 height 11
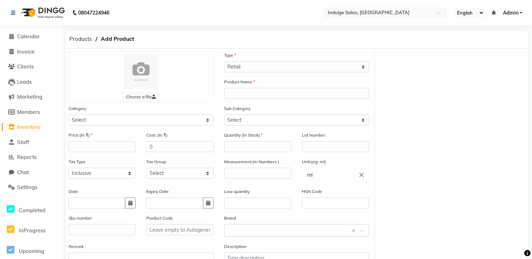
click at [255, 108] on div "Sub Category Select" at bounding box center [296, 115] width 145 height 21
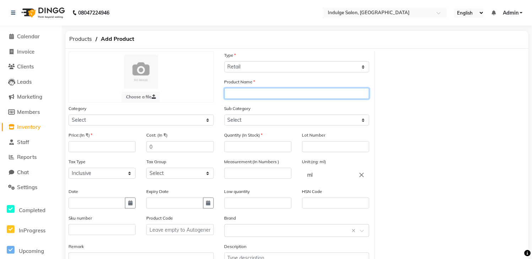
click at [254, 95] on input "text" at bounding box center [296, 93] width 145 height 11
click at [254, 89] on input "text" at bounding box center [296, 93] width 145 height 11
type input "hlj;ok;ok"
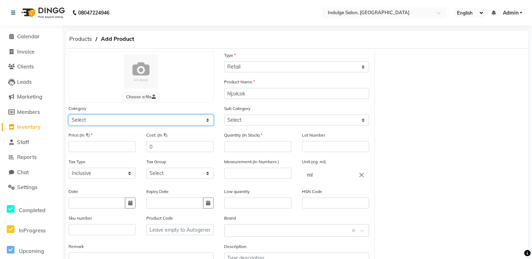
click at [107, 115] on select "Select Hair Skin Makeup Personal Care Appliances [PERSON_NAME] Waxing Disposabl…" at bounding box center [141, 120] width 145 height 11
select select "1150"
click at [69, 115] on select "Select Hair Skin Makeup Personal Care Appliances [PERSON_NAME] Waxing Disposabl…" at bounding box center [141, 120] width 145 height 11
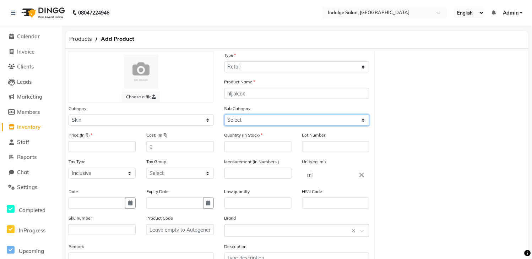
click at [253, 125] on select "Select Cleanser Facial Moisturiser Serum Toner Sun Care Masks Lip Care Eye Care…" at bounding box center [296, 120] width 145 height 11
select select "1152"
click at [224, 115] on select "Select Cleanser Facial Moisturiser Serum Toner Sun Care Masks Lip Care Eye Care…" at bounding box center [296, 120] width 145 height 11
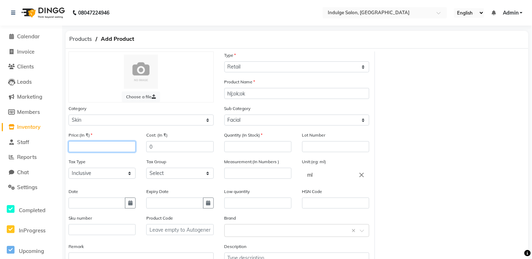
click at [99, 146] on input "number" at bounding box center [102, 146] width 67 height 11
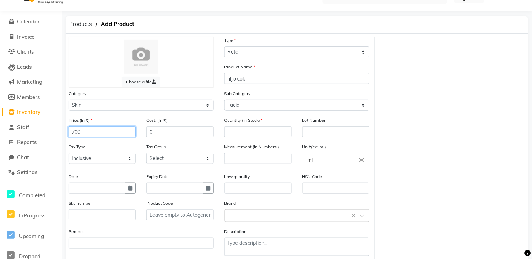
type input "700"
click at [244, 176] on label "Low quantity" at bounding box center [237, 177] width 26 height 6
click at [237, 157] on input "number" at bounding box center [257, 158] width 67 height 11
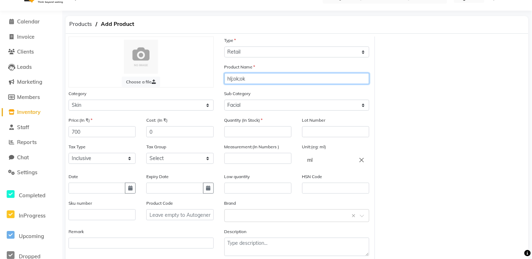
drag, startPoint x: 226, startPoint y: 78, endPoint x: 260, endPoint y: 82, distance: 34.0
click at [260, 82] on input "hlj;ok;ok" at bounding box center [296, 78] width 145 height 11
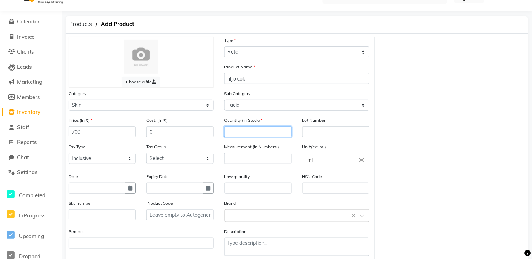
click at [234, 130] on input "number" at bounding box center [257, 131] width 67 height 11
type input "150"
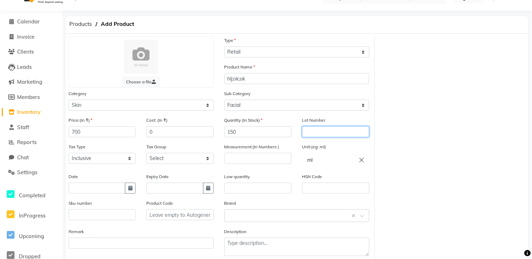
click at [333, 131] on input "text" at bounding box center [335, 131] width 67 height 11
click at [230, 162] on input "number" at bounding box center [257, 158] width 67 height 11
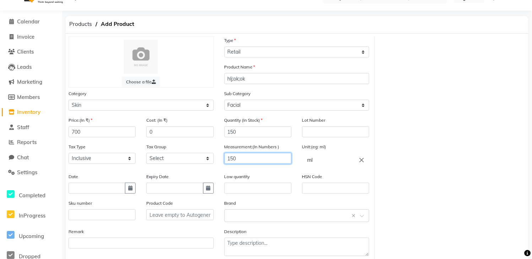
type input "150"
click at [331, 158] on input "ml" at bounding box center [335, 160] width 67 height 14
click at [245, 136] on div at bounding box center [266, 129] width 532 height 259
click at [239, 130] on input "150" at bounding box center [257, 131] width 67 height 11
type input "15"
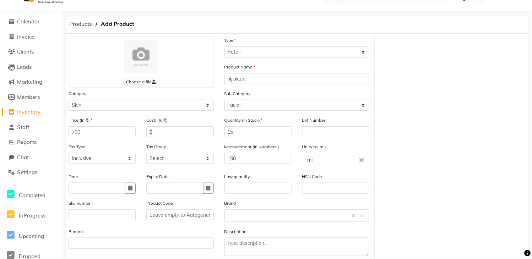
drag, startPoint x: 217, startPoint y: 126, endPoint x: 251, endPoint y: 143, distance: 38.0
click at [251, 143] on div "Price:(In ₹) 700 Cost: (In ₹) 0 Quantity (In Stock) 15 Lot Number Tax Type Sele…" at bounding box center [218, 189] width 311 height 146
click at [290, 129] on input "15" at bounding box center [257, 131] width 67 height 11
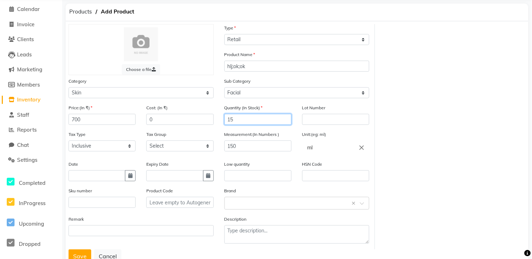
scroll to position [37, 0]
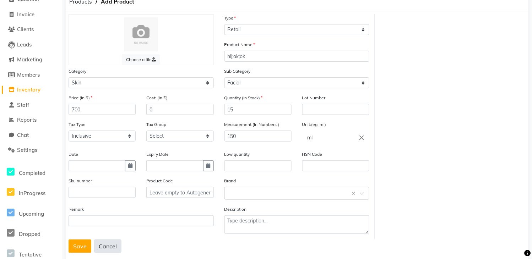
click at [109, 244] on button "Cancel" at bounding box center [107, 246] width 27 height 13
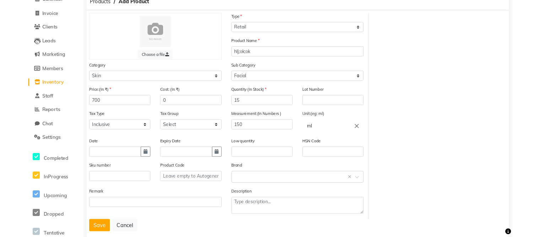
scroll to position [0, 0]
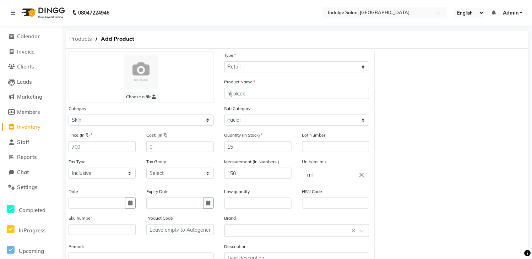
click at [72, 39] on span "Products" at bounding box center [81, 39] width 30 height 13
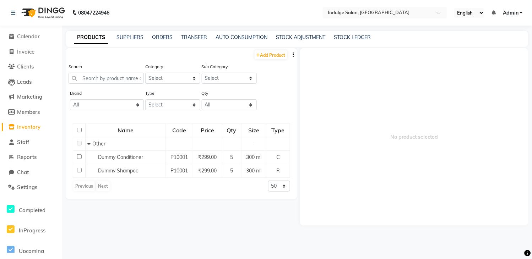
click at [293, 54] on icon "button" at bounding box center [293, 54] width 1 height 5
click at [273, 55] on div "EXPORT" at bounding box center [271, 59] width 23 height 9
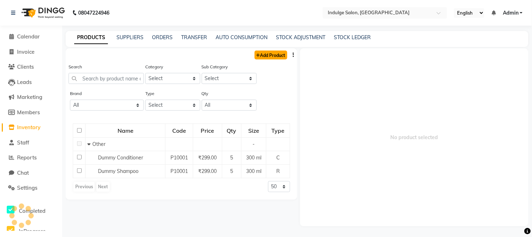
click at [259, 53] on icon at bounding box center [258, 55] width 4 height 4
select select "true"
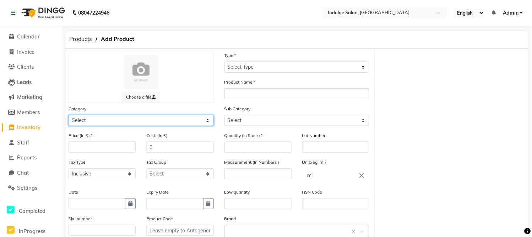
click at [206, 120] on select "Select Hair Skin Makeup Personal Care Appliances [PERSON_NAME] Waxing Disposabl…" at bounding box center [141, 120] width 145 height 11
select select "1100"
click at [69, 115] on select "Select Hair Skin Makeup Personal Care Appliances [PERSON_NAME] Waxing Disposabl…" at bounding box center [141, 120] width 145 height 11
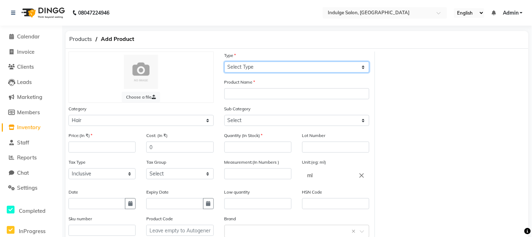
click at [361, 65] on select "Select Type Both Retail Consumable" at bounding box center [296, 66] width 145 height 11
click at [34, 127] on span "Inventory" at bounding box center [28, 127] width 23 height 7
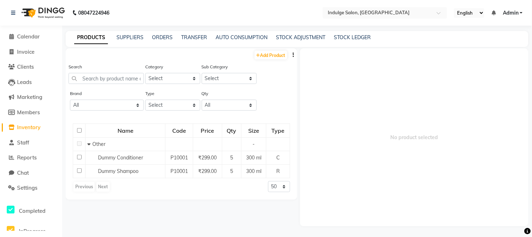
click at [293, 55] on icon "button" at bounding box center [293, 54] width 1 height 5
click at [274, 60] on div "EXPORT" at bounding box center [271, 59] width 23 height 9
click at [133, 35] on link "SUPPLIERS" at bounding box center [129, 37] width 27 height 6
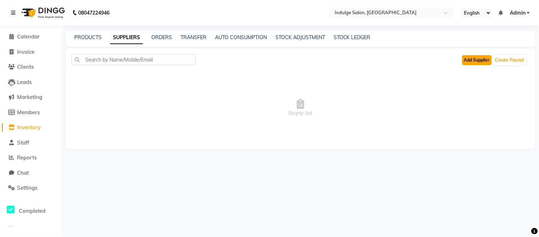
click at [471, 60] on button "Add Supplier" at bounding box center [476, 60] width 29 height 10
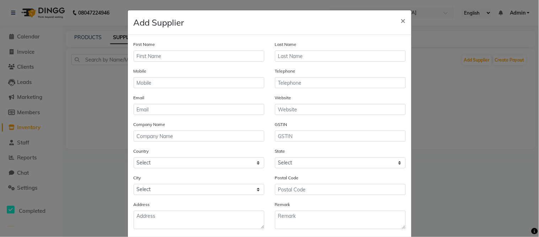
click at [157, 62] on div "First Name" at bounding box center [198, 53] width 141 height 27
click at [295, 55] on input "text" at bounding box center [340, 55] width 131 height 11
click at [159, 89] on div "Mobile" at bounding box center [198, 80] width 141 height 27
click at [401, 22] on span "×" at bounding box center [403, 20] width 5 height 11
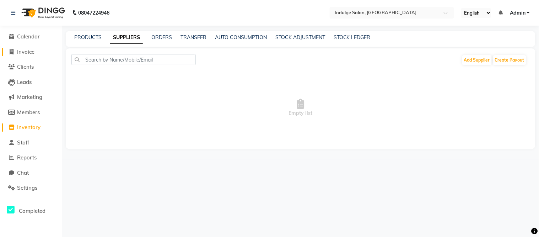
click at [30, 51] on span "Invoice" at bounding box center [25, 51] width 17 height 7
select select "service"
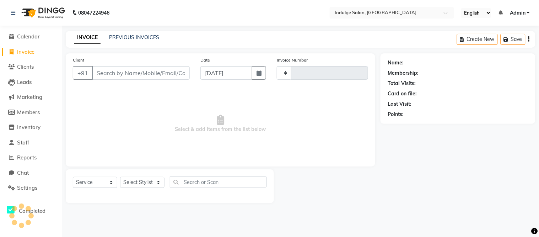
type input "0020"
select select "8793"
click at [137, 36] on link "PREVIOUS INVOICES" at bounding box center [134, 37] width 50 height 6
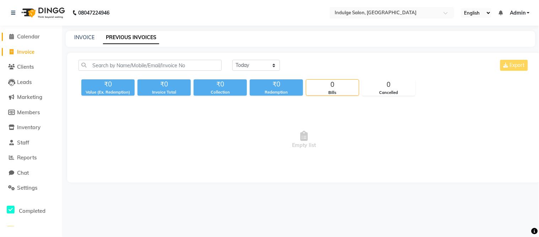
click at [23, 36] on span "Calendar" at bounding box center [28, 36] width 23 height 7
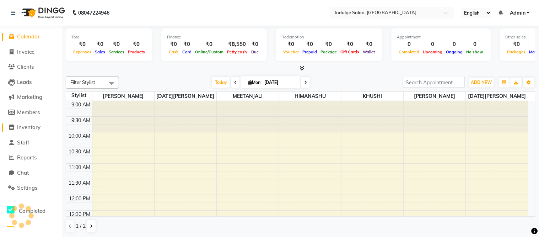
click at [36, 129] on span "Inventory" at bounding box center [28, 127] width 23 height 7
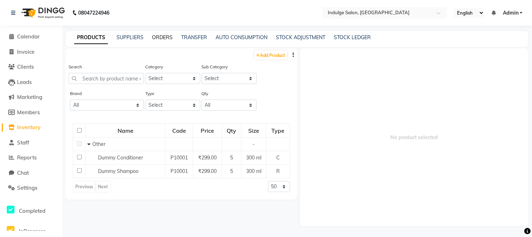
click at [163, 39] on link "ORDERS" at bounding box center [162, 37] width 21 height 6
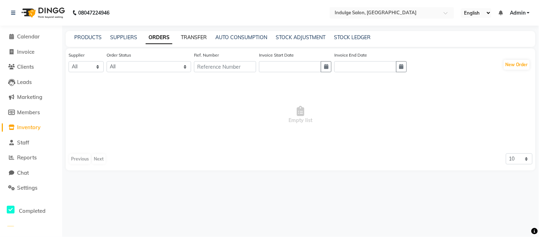
click at [198, 36] on link "TRANSFER" at bounding box center [194, 37] width 26 height 6
select select "sender"
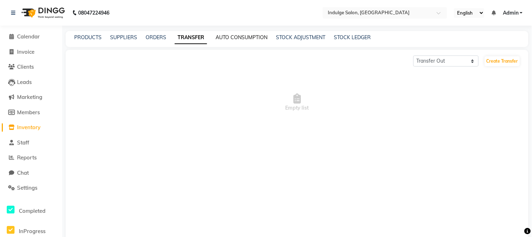
click at [227, 40] on link "AUTO CONSUMPTION" at bounding box center [242, 37] width 52 height 6
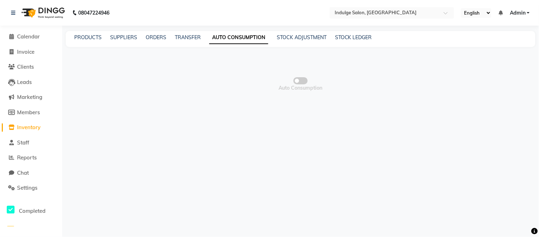
click at [263, 63] on span "Auto Consumption" at bounding box center [300, 83] width 469 height 71
click at [297, 82] on span at bounding box center [300, 80] width 14 height 7
click at [300, 82] on input "checkbox" at bounding box center [300, 82] width 0 height 0
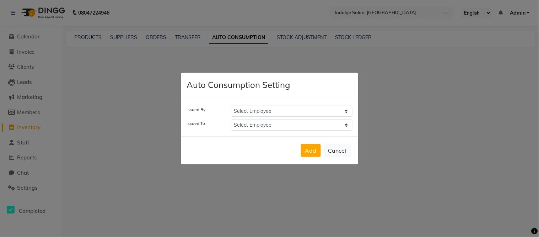
click at [258, 112] on select "Select Employee [PERSON_NAME] HIMANASHU [DATE][PERSON_NAME] [DATE][PERSON_NAME]…" at bounding box center [291, 110] width 121 height 11
select select "89930"
click at [231, 105] on select "Select Employee [PERSON_NAME] HIMANASHU [DATE][PERSON_NAME] [DATE][PERSON_NAME]…" at bounding box center [291, 110] width 121 height 11
click at [267, 132] on div "Issued By Select Employee [PERSON_NAME] HIMANASHU [DATE][PERSON_NAME] [DATE][PE…" at bounding box center [269, 116] width 177 height 39
click at [325, 152] on button "Cancel" at bounding box center [337, 149] width 27 height 13
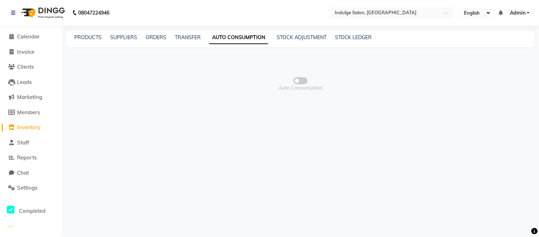
click at [302, 78] on span at bounding box center [300, 80] width 14 height 7
click at [300, 82] on input "checkbox" at bounding box center [300, 82] width 0 height 0
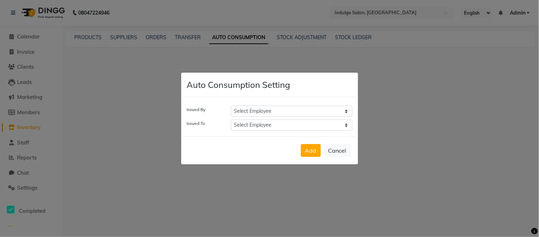
click at [278, 114] on select "Select Employee [PERSON_NAME] HIMANASHU [DATE][PERSON_NAME] [DATE][PERSON_NAME]…" at bounding box center [291, 110] width 121 height 11
select select "89932"
click at [231, 105] on select "Select Employee [PERSON_NAME] HIMANASHU [DATE][PERSON_NAME] [DATE][PERSON_NAME]…" at bounding box center [291, 110] width 121 height 11
click at [268, 128] on select "Select Employee [PERSON_NAME] HIMANASHU [DATE][PERSON_NAME] [DATE][PERSON_NAME]…" at bounding box center [291, 124] width 121 height 11
select select "89942"
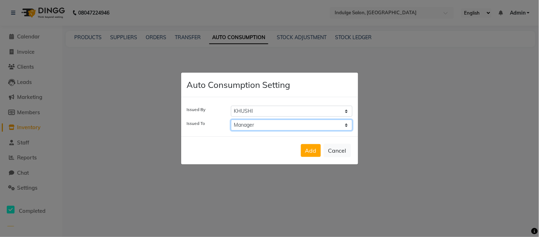
click at [231, 119] on select "Select Employee [PERSON_NAME] HIMANASHU [DATE][PERSON_NAME] [DATE][PERSON_NAME]…" at bounding box center [291, 124] width 121 height 11
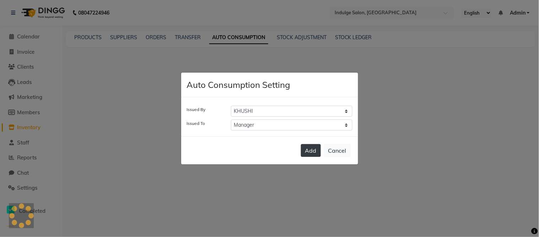
click at [315, 150] on button "Add" at bounding box center [311, 150] width 20 height 13
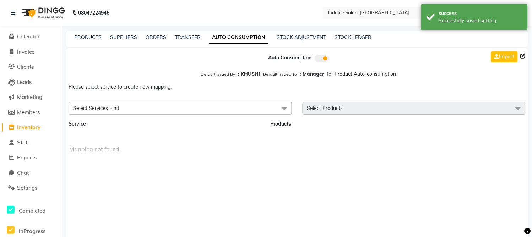
click at [179, 112] on span "Select Services First" at bounding box center [180, 108] width 223 height 12
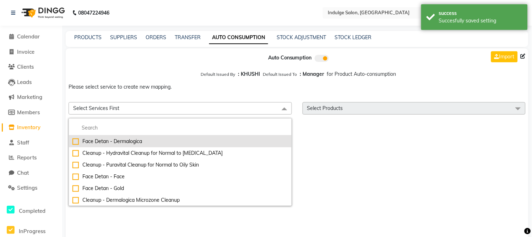
click at [107, 143] on div "Face Detan - Dermalogica" at bounding box center [180, 140] width 216 height 7
checkbox input "true"
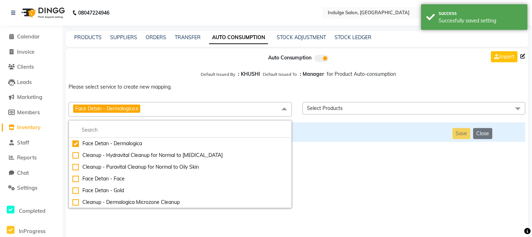
click at [369, 108] on span "Select Products" at bounding box center [414, 108] width 223 height 12
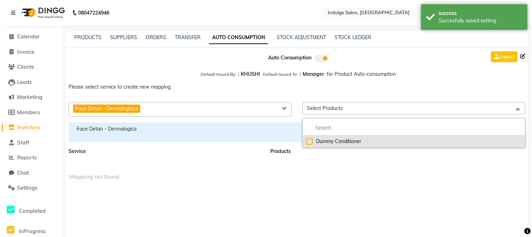
click at [330, 143] on div "Dummy Conditioner" at bounding box center [414, 140] width 216 height 7
checkbox input "true"
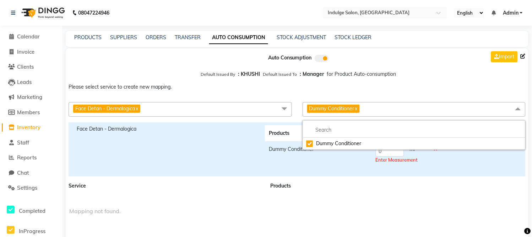
scroll to position [18, 0]
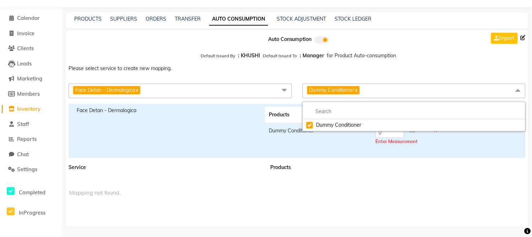
click at [499, 218] on html "08047224946 Select Location × Indulge Salon, Kit Square English ENGLISH Español…" at bounding box center [266, 100] width 532 height 237
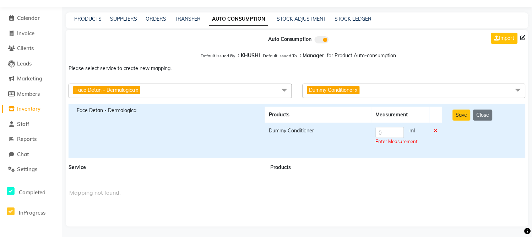
drag, startPoint x: 223, startPoint y: 219, endPoint x: 230, endPoint y: 221, distance: 7.6
click at [223, 219] on div "Auto Consumption Import Default Issued By : KHUSHI Default Issued To : Manager …" at bounding box center [297, 128] width 463 height 196
click at [230, 221] on div "Auto Consumption Import Default Issued By : KHUSHI Default Issued To : Manager …" at bounding box center [297, 128] width 463 height 196
click at [222, 104] on div "Face Detan - Dermalogica Products Measurement Dummy Conditioner 0 ml Enter Meas…" at bounding box center [297, 131] width 457 height 54
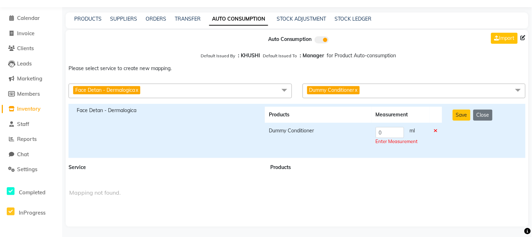
drag, startPoint x: 203, startPoint y: 86, endPoint x: 49, endPoint y: 109, distance: 155.5
click at [182, 179] on div "Mapping not found." at bounding box center [296, 192] width 473 height 37
click at [49, 109] on app-home "08047224946 Select Location × Indulge Salon, Kit Square English ENGLISH Español…" at bounding box center [266, 109] width 532 height 255
click at [49, 109] on link "Inventory" at bounding box center [31, 109] width 59 height 8
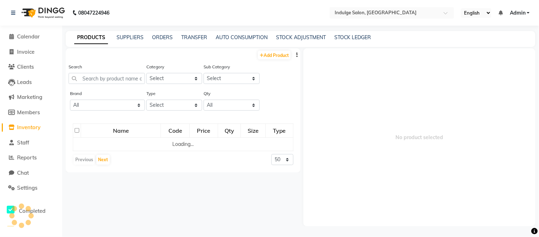
click at [0, 145] on li "Staff" at bounding box center [31, 142] width 62 height 15
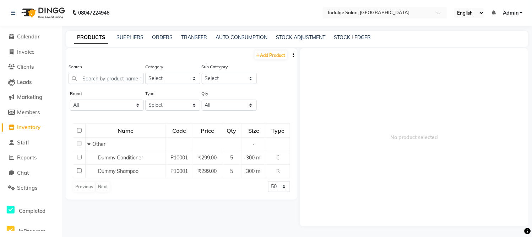
click at [223, 223] on div "Add Product Search Category Select Hair Skin Makeup Personal Care Appliances [P…" at bounding box center [182, 139] width 232 height 182
click at [416, 63] on span "No product selected" at bounding box center [414, 137] width 229 height 178
click at [29, 37] on span "Calendar" at bounding box center [28, 36] width 23 height 7
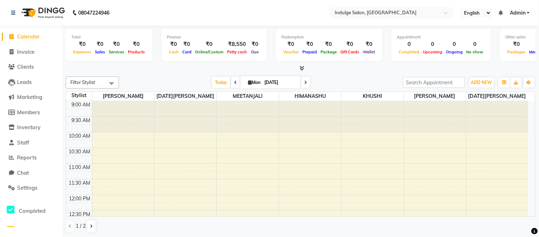
click at [231, 82] on span at bounding box center [235, 82] width 9 height 11
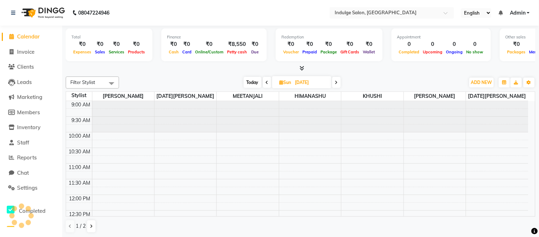
scroll to position [126, 0]
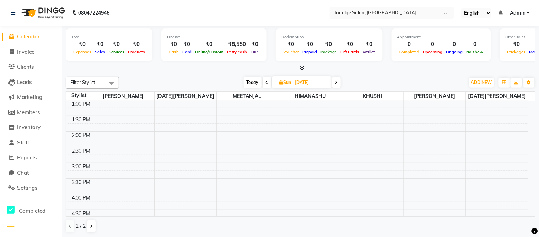
click at [230, 82] on div "[DATE] [DATE]" at bounding box center [292, 82] width 339 height 11
click at [267, 80] on icon at bounding box center [267, 82] width 3 height 4
type input "[DATE]"
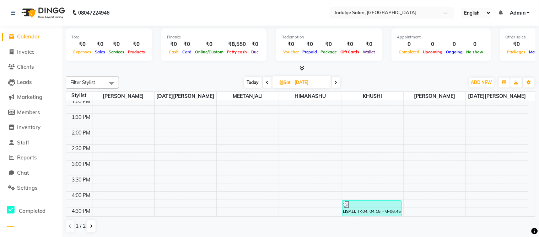
scroll to position [169, 0]
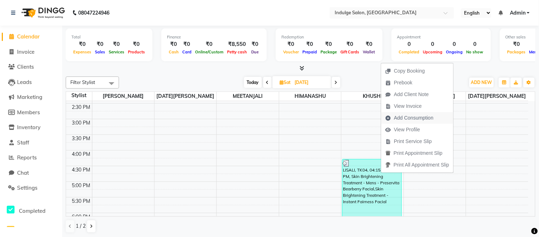
click at [417, 116] on span "Add Consumption" at bounding box center [413, 117] width 39 height 7
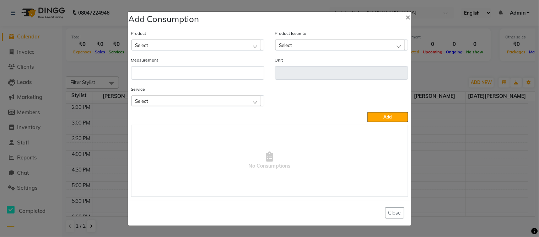
click at [208, 43] on div "Select" at bounding box center [196, 44] width 130 height 11
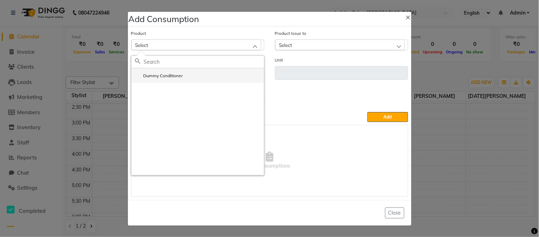
click at [165, 75] on label "Dummy Conditioner" at bounding box center [159, 75] width 48 height 6
type input "ml"
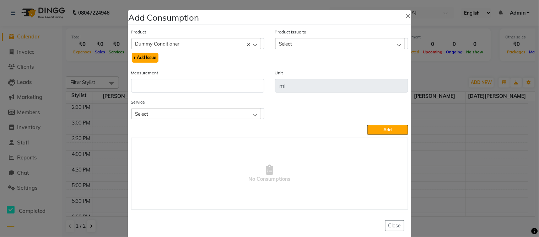
click at [137, 55] on button "+ Add Issue" at bounding box center [145, 58] width 27 height 10
click at [140, 57] on button "+ Add Issue" at bounding box center [145, 58] width 27 height 10
select select
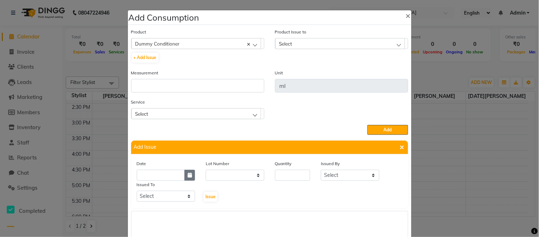
click at [191, 175] on button "button" at bounding box center [189, 174] width 11 height 11
select select "9"
select select "2025"
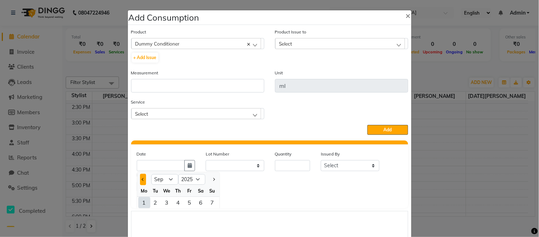
click at [140, 176] on button "Previous month" at bounding box center [143, 178] width 6 height 11
click at [140, 177] on button "Previous month" at bounding box center [143, 178] width 6 height 11
select select "7"
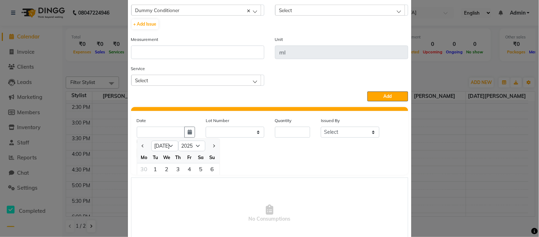
scroll to position [0, 0]
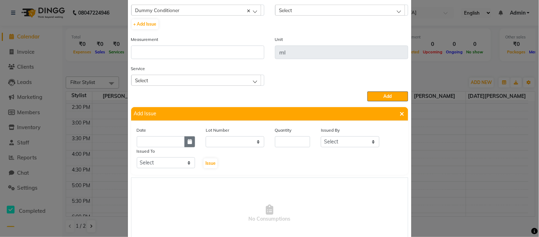
click at [188, 143] on icon "button" at bounding box center [190, 141] width 4 height 5
select select "9"
select select "2025"
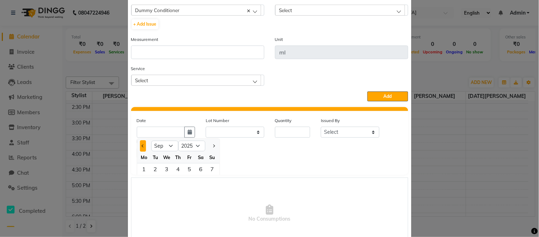
click at [140, 143] on button "Previous month" at bounding box center [143, 145] width 6 height 11
select select "8"
click at [207, 167] on div "3" at bounding box center [212, 168] width 11 height 11
type input "[DATE]"
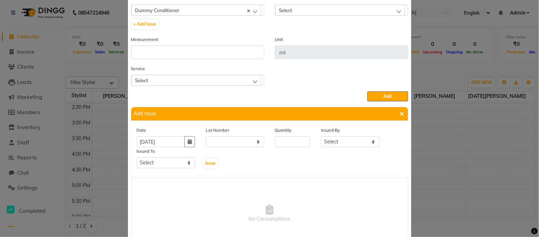
scroll to position [0, 0]
click at [249, 140] on select "None" at bounding box center [235, 141] width 59 height 11
select select "0: null"
click at [206, 136] on select "None" at bounding box center [235, 141] width 59 height 11
click at [290, 139] on input "number" at bounding box center [293, 141] width 36 height 11
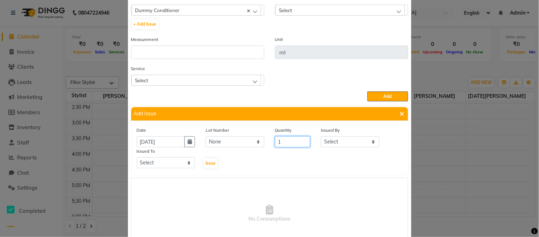
type input "1"
click at [357, 140] on select "Select [PERSON_NAME] HIMANASHU [DATE][PERSON_NAME] [DATE][PERSON_NAME] [PERSON_…" at bounding box center [350, 141] width 59 height 11
select select "89933"
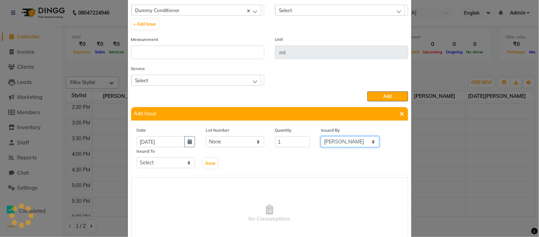
click at [321, 136] on select "Select [PERSON_NAME] HIMANASHU [DATE][PERSON_NAME] [DATE][PERSON_NAME] [PERSON_…" at bounding box center [350, 141] width 59 height 11
click at [169, 164] on select "Select [PERSON_NAME] HIMANASHU [DATE][PERSON_NAME] [DATE][PERSON_NAME] [PERSON_…" at bounding box center [166, 162] width 59 height 11
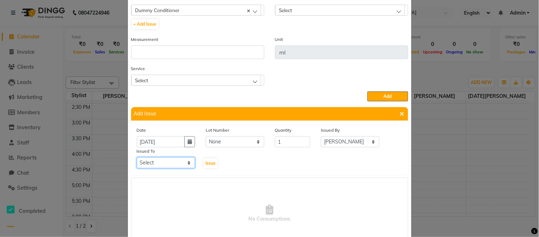
select select "89930"
click at [137, 157] on select "Select [PERSON_NAME] HIMANASHU [DATE][PERSON_NAME] [DATE][PERSON_NAME] [PERSON_…" at bounding box center [166, 162] width 59 height 11
click at [205, 164] on span "Issue" at bounding box center [210, 162] width 10 height 5
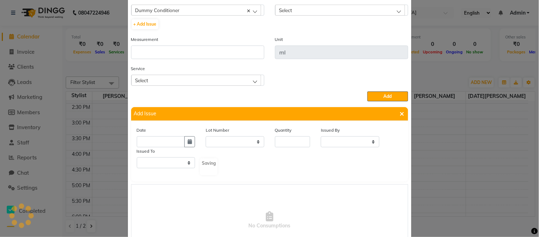
scroll to position [12, 0]
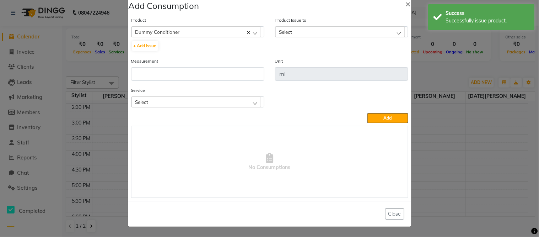
click at [313, 31] on div "Select" at bounding box center [340, 31] width 130 height 11
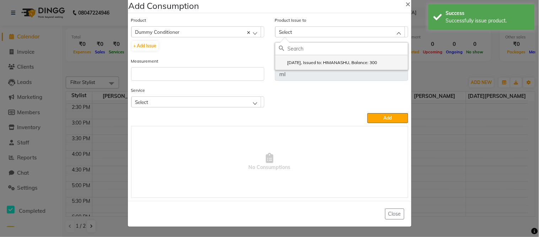
click at [308, 62] on label "[DATE], Issued to: HIMANASHU, Balance: 300" at bounding box center [328, 62] width 98 height 6
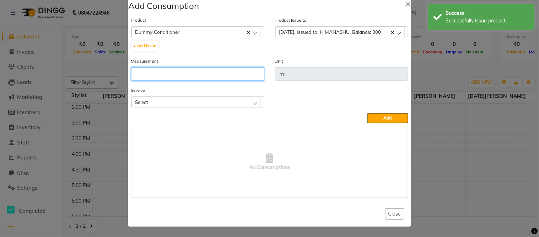
click at [170, 77] on input "number" at bounding box center [197, 73] width 133 height 13
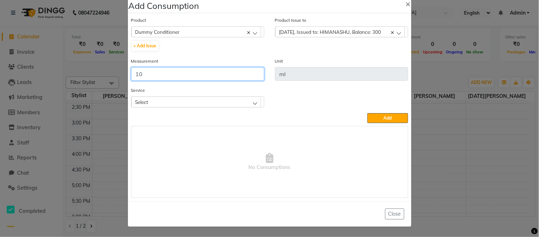
type input "10"
click at [173, 98] on div "Select" at bounding box center [196, 101] width 130 height 11
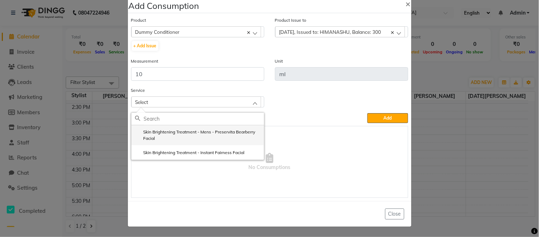
click at [161, 129] on label "Skin Brightening Treatment - Mens - Preservita Bearberry Facial" at bounding box center [197, 135] width 125 height 13
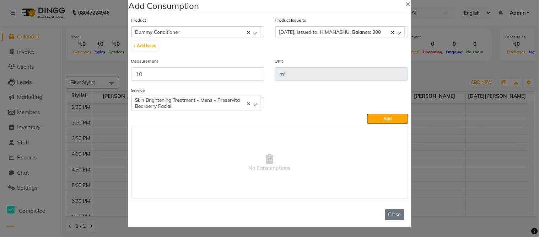
click at [391, 217] on button "Close" at bounding box center [394, 214] width 19 height 11
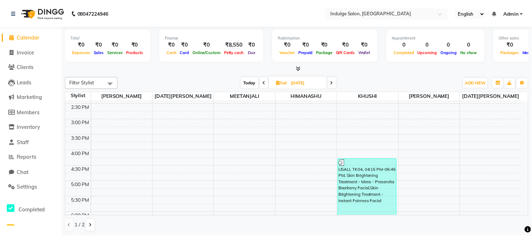
scroll to position [0, 0]
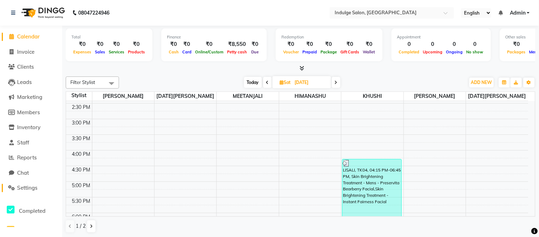
click at [31, 187] on span "Settings" at bounding box center [27, 187] width 20 height 7
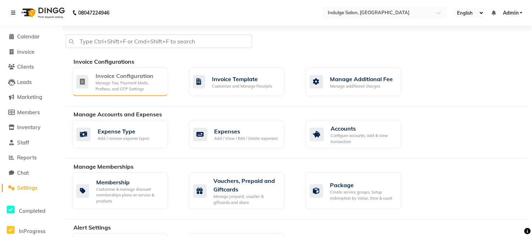
click at [131, 81] on div "Manage Tax, Payment Mode, Prefixes, and OTP Settings" at bounding box center [129, 86] width 67 height 12
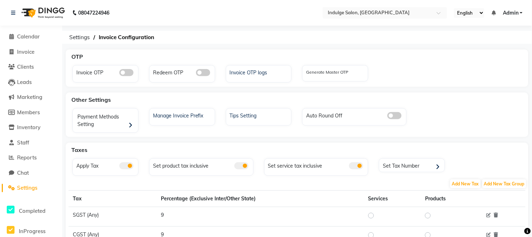
click at [128, 74] on span at bounding box center [126, 72] width 14 height 7
click at [119, 74] on input "checkbox" at bounding box center [119, 74] width 0 height 0
click at [234, 137] on div "OTP Invoice OTP Redeem OTP Invoice OTP logs Generate Master OTP Other Settings …" at bounding box center [297, 173] width 470 height 248
click at [203, 70] on span at bounding box center [203, 72] width 14 height 7
click at [196, 74] on input "checkbox" at bounding box center [196, 74] width 0 height 0
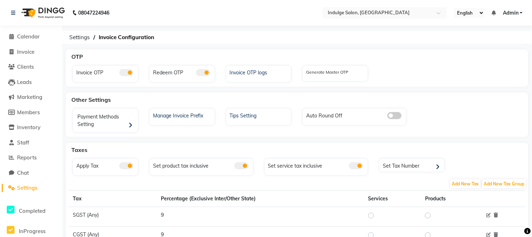
click at [33, 189] on span "Settings" at bounding box center [27, 187] width 20 height 7
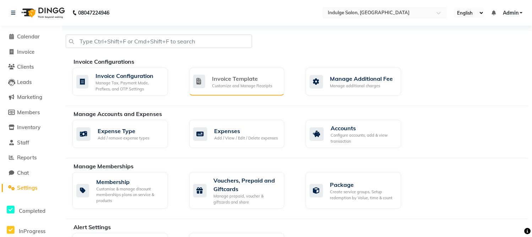
click at [251, 75] on div "Invoice Template" at bounding box center [242, 78] width 60 height 9
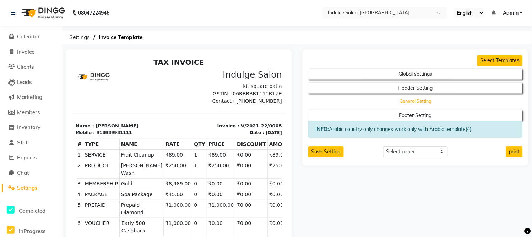
click at [424, 80] on button "General Setting" at bounding box center [415, 74] width 215 height 11
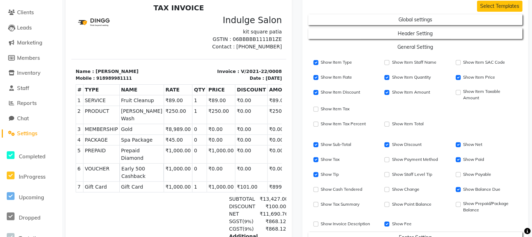
scroll to position [55, 0]
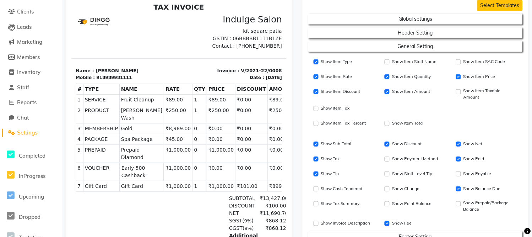
click at [22, 134] on span "Settings" at bounding box center [27, 132] width 20 height 7
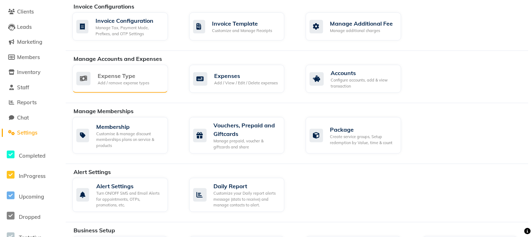
click at [119, 76] on div "Expense Type" at bounding box center [123, 75] width 51 height 9
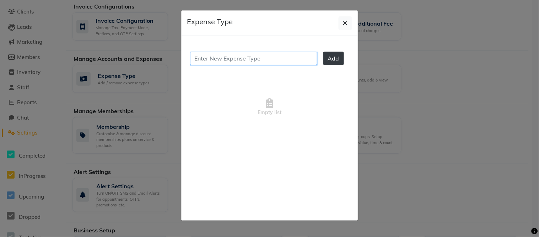
click at [254, 63] on input "text" at bounding box center [253, 57] width 127 height 13
click at [244, 63] on input "text" at bounding box center [253, 57] width 127 height 13
click at [344, 22] on icon "button" at bounding box center [345, 23] width 4 height 6
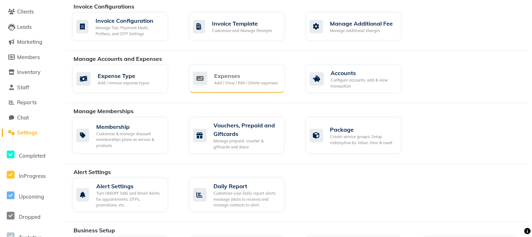
click at [246, 79] on div "Expenses" at bounding box center [247, 75] width 64 height 9
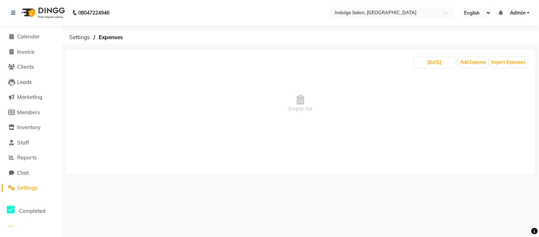
click at [29, 190] on span "Settings" at bounding box center [27, 187] width 20 height 7
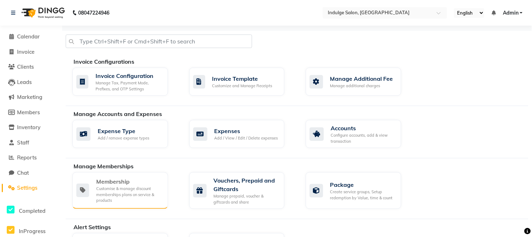
click at [137, 190] on div "Customise & manage discount memberships plans on service & products" at bounding box center [129, 194] width 66 height 18
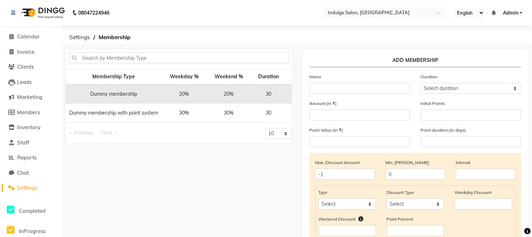
drag, startPoint x: 203, startPoint y: 126, endPoint x: 240, endPoint y: 126, distance: 37.3
click at [240, 126] on div "Membership Type Weekday % Weekend % Duration Amount Dummy membership 20% 20% 30…" at bounding box center [179, 98] width 226 height 59
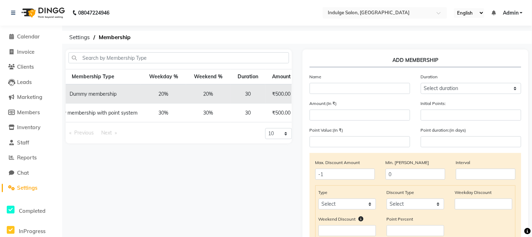
scroll to position [0, 21]
click at [183, 96] on td "20%" at bounding box center [162, 93] width 45 height 19
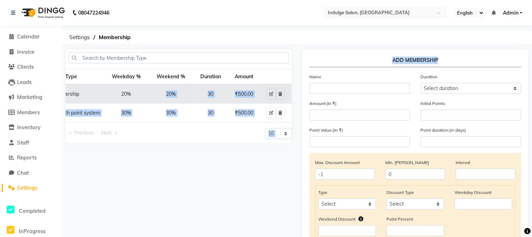
drag, startPoint x: 186, startPoint y: 92, endPoint x: 302, endPoint y: 97, distance: 116.2
click at [302, 97] on div "Membership Type Weekday % Weekend % Duration Amount Dummy membership 20% 20% 30…" at bounding box center [296, 199] width 473 height 301
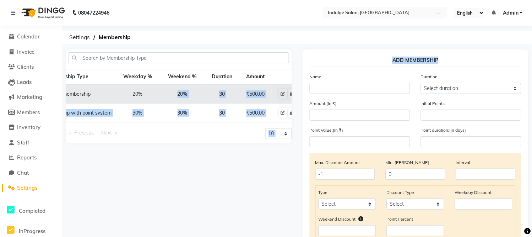
scroll to position [0, 55]
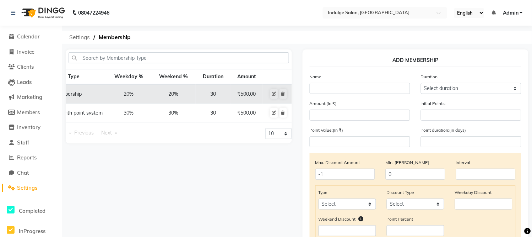
click at [77, 38] on span "Settings" at bounding box center [80, 37] width 28 height 13
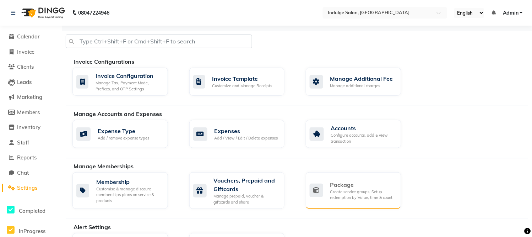
click at [330, 192] on div "Create service groups, Setup redemption by Value, time & count" at bounding box center [362, 195] width 65 height 12
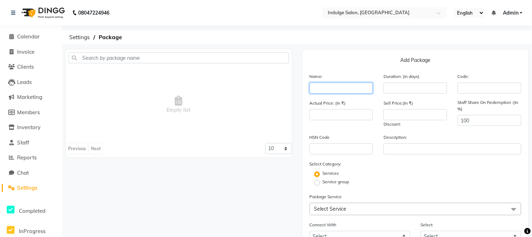
click at [331, 86] on input "text" at bounding box center [342, 87] width 64 height 11
type input "Bridal package"
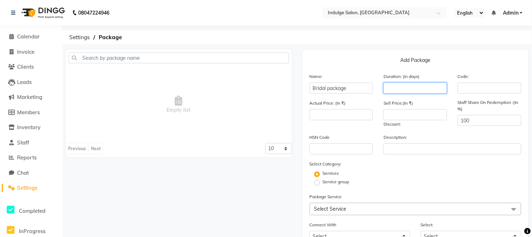
click at [409, 86] on input "number" at bounding box center [416, 87] width 64 height 11
type input "30"
click at [408, 116] on input "number" at bounding box center [416, 114] width 64 height 11
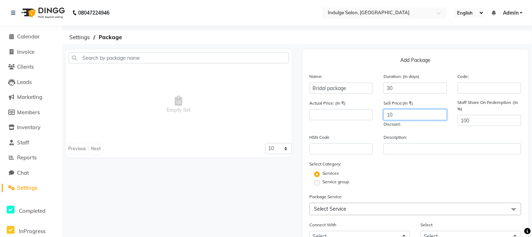
type input "1"
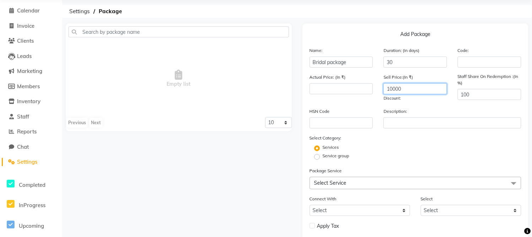
scroll to position [44, 0]
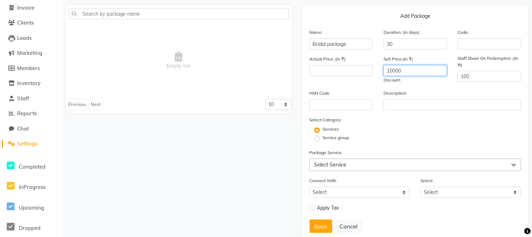
type input "10000"
click at [365, 159] on span "Select Service" at bounding box center [416, 164] width 212 height 12
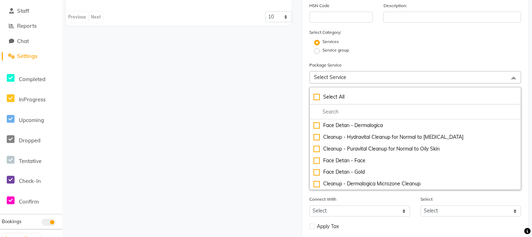
scroll to position [132, 0]
click at [343, 109] on input "multiselect-search" at bounding box center [416, 111] width 204 height 7
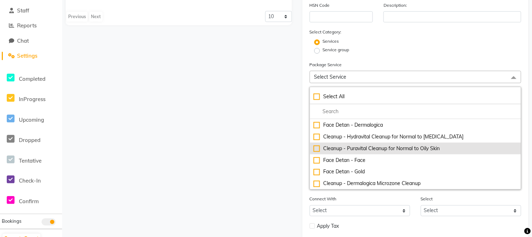
click at [327, 151] on div "Cleanup - Puravital Cleanup for Normal to Oily Skin" at bounding box center [416, 148] width 204 height 7
type input "1100"
checkbox input "true"
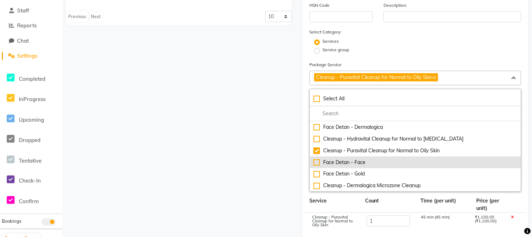
click at [354, 160] on div "Face Detan - Face" at bounding box center [416, 161] width 204 height 7
type input "1900"
checkbox input "true"
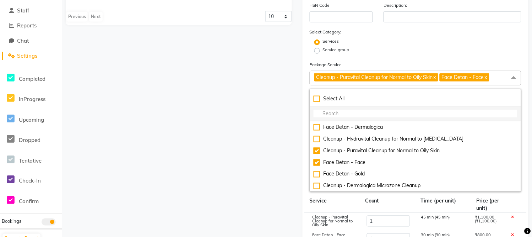
click at [347, 112] on input "multiselect-search" at bounding box center [416, 113] width 204 height 7
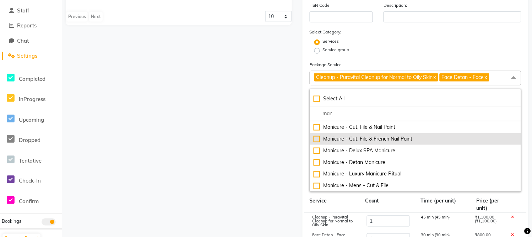
type input "man"
click at [367, 142] on div "Manicure - Cut, File & French Nail Paint" at bounding box center [416, 138] width 204 height 7
type input "2200"
checkbox input "true"
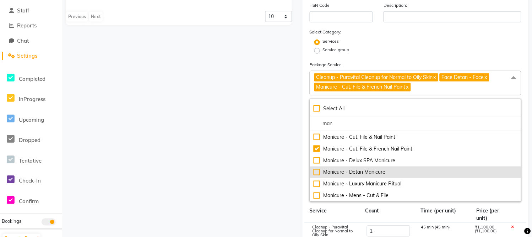
click at [370, 176] on div "Manicure - Detan Manicure" at bounding box center [416, 171] width 204 height 7
type input "3300"
checkbox input "true"
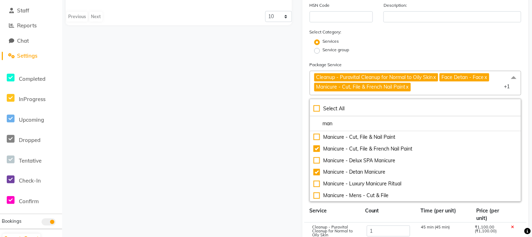
click at [237, 119] on div "Empty list Previous Next 10 20 50 100" at bounding box center [178, 147] width 237 height 458
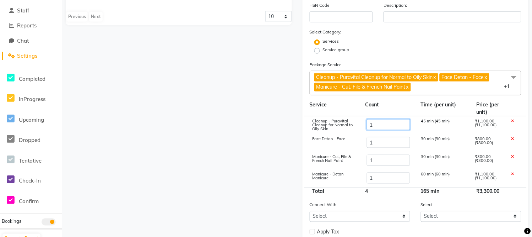
click at [383, 126] on input "1" at bounding box center [388, 124] width 44 height 11
type input "2"
type input "4400"
click at [386, 146] on input "1" at bounding box center [388, 142] width 44 height 11
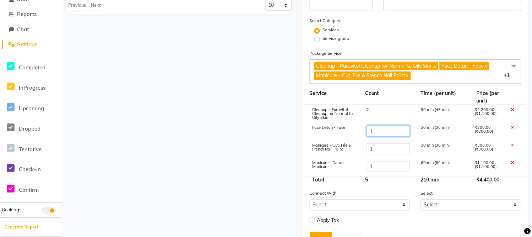
scroll to position [0, 0]
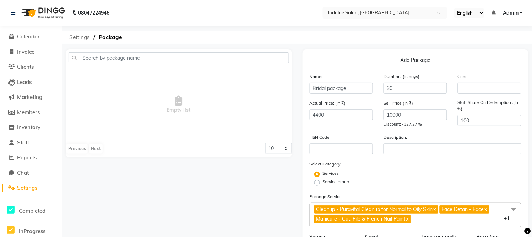
click at [71, 38] on span "Settings" at bounding box center [80, 37] width 28 height 13
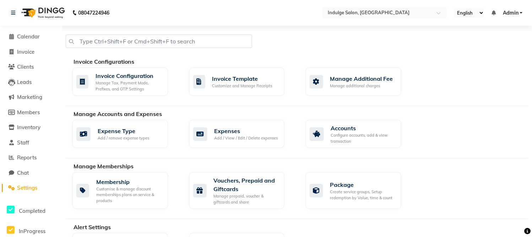
scroll to position [132, 0]
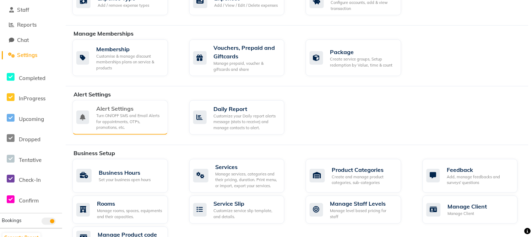
click at [113, 113] on div "Turn ON/OFF SMS and Email Alerts for appointments, OTPs, promotions, etc." at bounding box center [129, 122] width 66 height 18
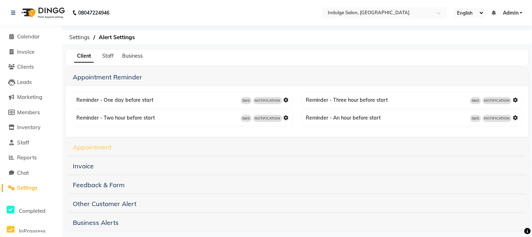
click at [94, 147] on link "Appointment" at bounding box center [92, 147] width 39 height 8
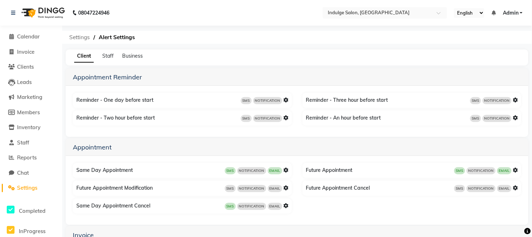
click at [77, 36] on span "Settings" at bounding box center [80, 37] width 28 height 13
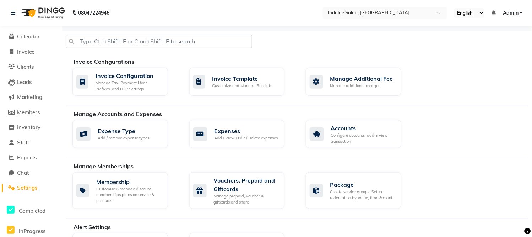
click at [32, 185] on span "Settings" at bounding box center [27, 187] width 20 height 7
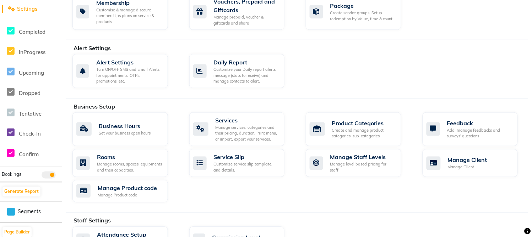
scroll to position [191, 0]
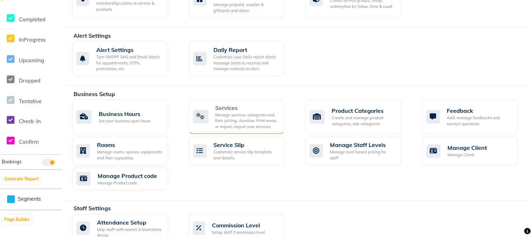
click at [218, 117] on div "Manage services, categories and their pricing, duration. Print menu, or import,…" at bounding box center [248, 121] width 64 height 18
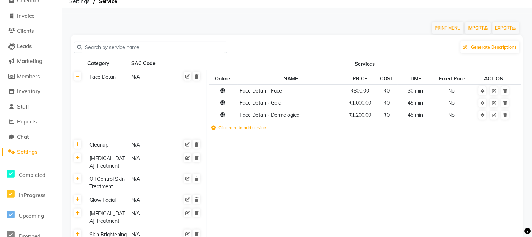
scroll to position [42, 0]
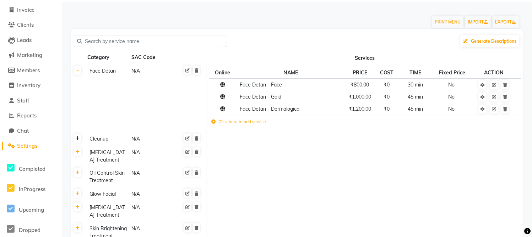
click at [78, 136] on icon at bounding box center [78, 138] width 4 height 4
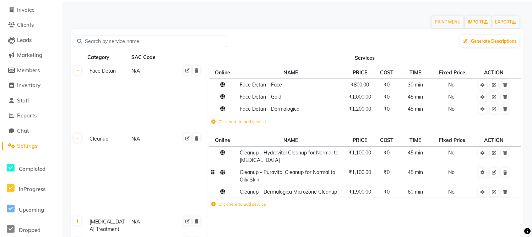
click at [357, 169] on span "₹1,100.00" at bounding box center [360, 172] width 22 height 6
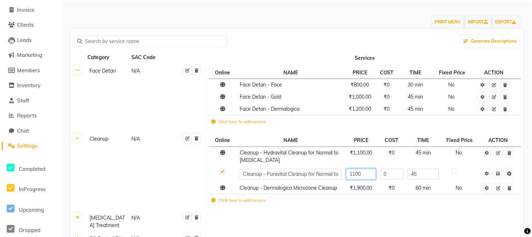
click at [359, 169] on input "1100" at bounding box center [361, 173] width 30 height 11
type input "1500"
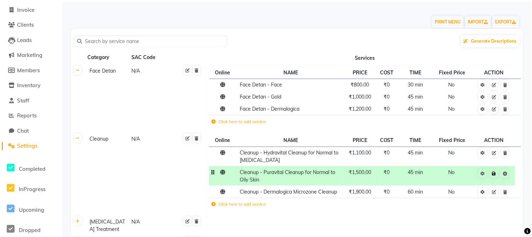
click at [498, 174] on span "Save" at bounding box center [498, 172] width 22 height 7
click at [495, 172] on icon at bounding box center [494, 173] width 4 height 4
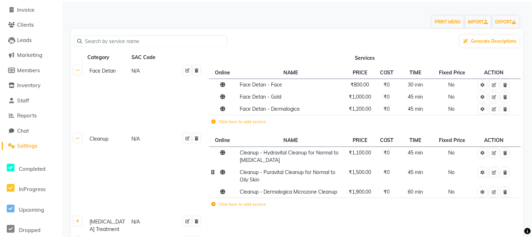
click at [363, 169] on span "₹1,500.00" at bounding box center [360, 172] width 22 height 6
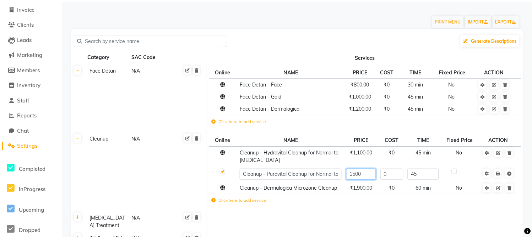
click at [362, 169] on input "1500" at bounding box center [361, 173] width 30 height 11
type input "1100"
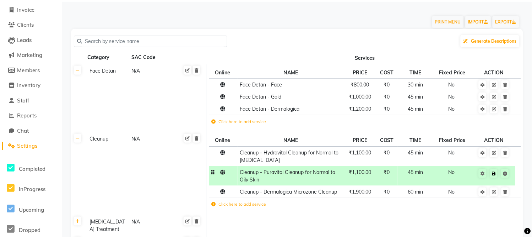
click at [499, 175] on span "Save" at bounding box center [498, 172] width 22 height 7
click at [493, 171] on icon at bounding box center [494, 173] width 4 height 4
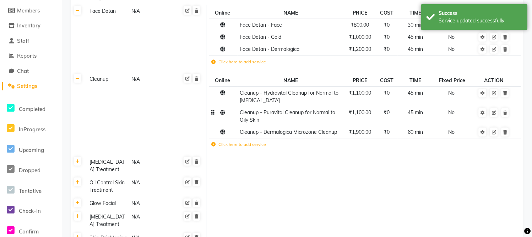
scroll to position [104, 0]
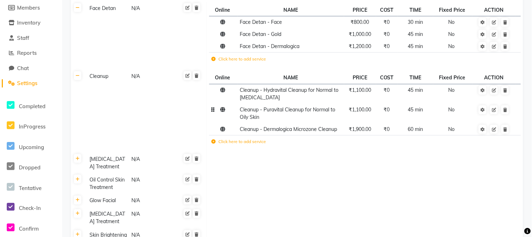
click at [242, 138] on label "Click here to add service" at bounding box center [238, 141] width 55 height 6
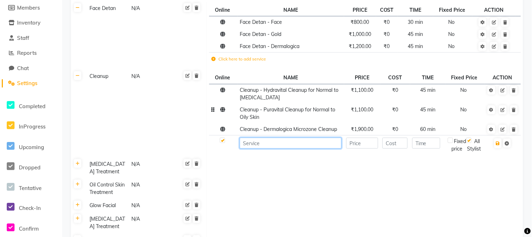
click at [257, 144] on input at bounding box center [291, 142] width 102 height 11
type input "hkhkljl"
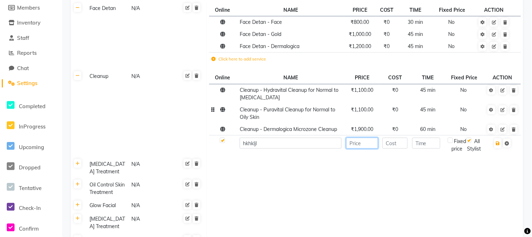
click at [367, 143] on input "number" at bounding box center [362, 142] width 32 height 11
type input "699"
click at [391, 142] on input "number" at bounding box center [394, 142] width 25 height 11
type input "0"
click at [431, 138] on input "number" at bounding box center [426, 142] width 28 height 11
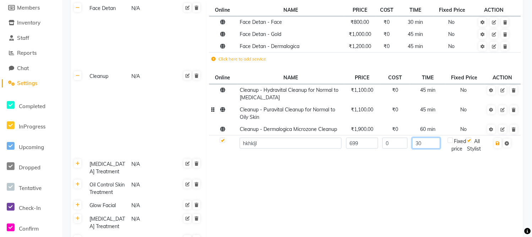
scroll to position [23, 0]
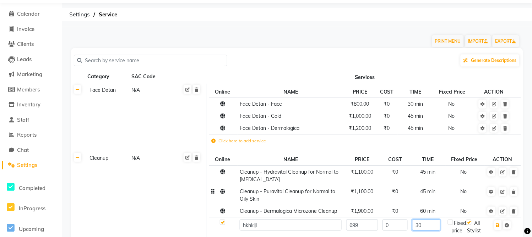
type input "30"
click at [29, 168] on span "Settings" at bounding box center [27, 164] width 20 height 7
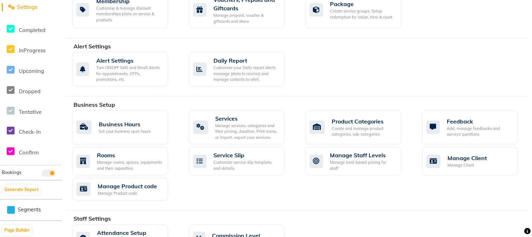
scroll to position [320, 0]
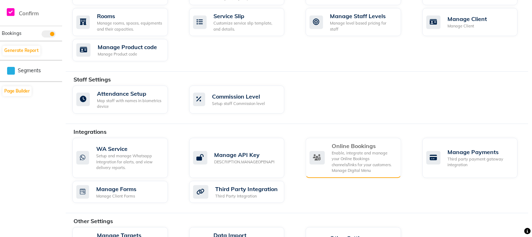
click at [359, 156] on div "Enable, integrate and manage your Online Bookings channels/links for your custo…" at bounding box center [364, 161] width 64 height 23
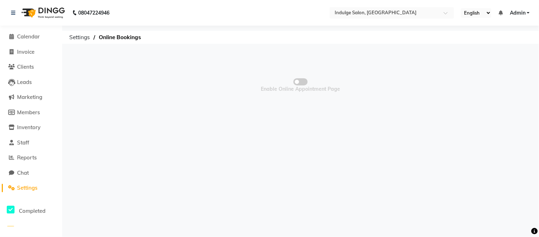
click at [301, 78] on span at bounding box center [300, 81] width 14 height 7
click at [300, 83] on input "checkbox" at bounding box center [300, 83] width 0 height 0
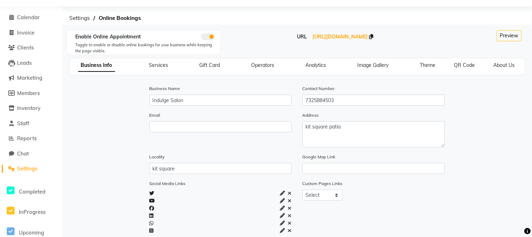
scroll to position [21, 0]
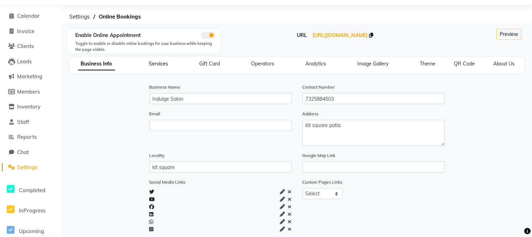
click at [160, 63] on span "Services" at bounding box center [158, 63] width 19 height 6
select select "15: 15"
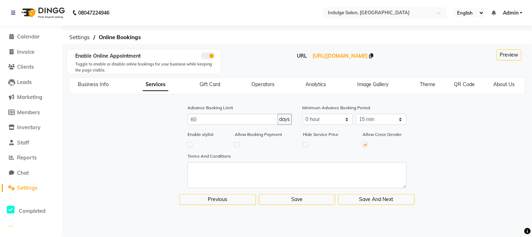
scroll to position [0, 0]
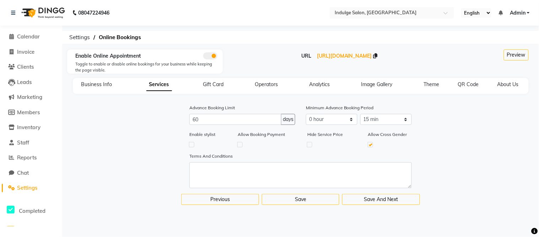
click at [190, 144] on label at bounding box center [191, 144] width 5 height 5
click at [190, 144] on input "checkbox" at bounding box center [191, 144] width 5 height 5
checkbox input "true"
click at [369, 195] on button "Save And Next" at bounding box center [381, 199] width 78 height 11
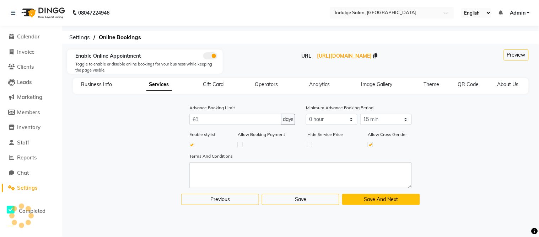
select select
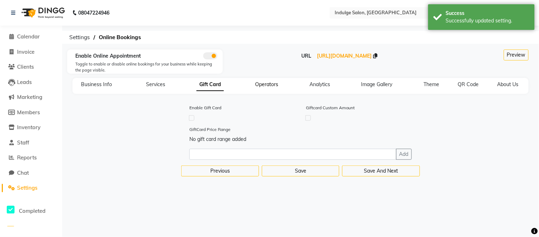
click at [263, 83] on span "Operators" at bounding box center [266, 84] width 23 height 6
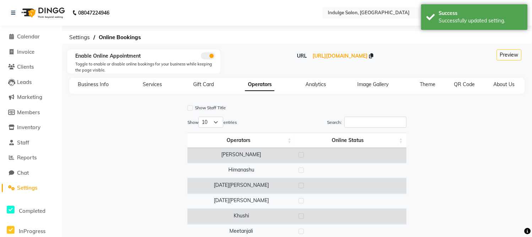
click at [302, 155] on label at bounding box center [301, 154] width 5 height 5
click at [302, 155] on input "checkbox" at bounding box center [301, 155] width 5 height 5
checkbox input "true"
click at [302, 172] on label at bounding box center [301, 169] width 5 height 5
click at [302, 172] on input "checkbox" at bounding box center [301, 170] width 5 height 5
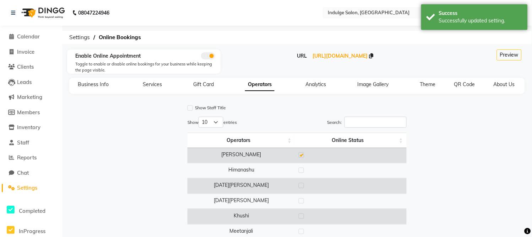
checkbox input "true"
click at [300, 188] on label at bounding box center [301, 185] width 5 height 5
click at [300, 188] on input "checkbox" at bounding box center [301, 185] width 5 height 5
checkbox input "true"
click at [300, 203] on label at bounding box center [301, 200] width 5 height 5
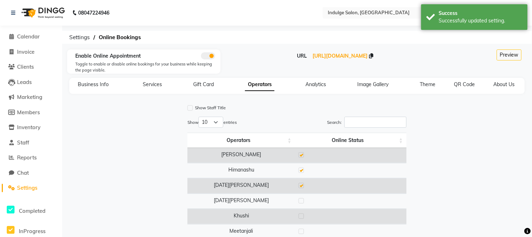
click at [300, 203] on input "checkbox" at bounding box center [301, 201] width 5 height 5
checkbox input "true"
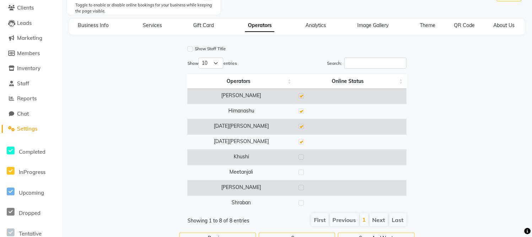
scroll to position [84, 0]
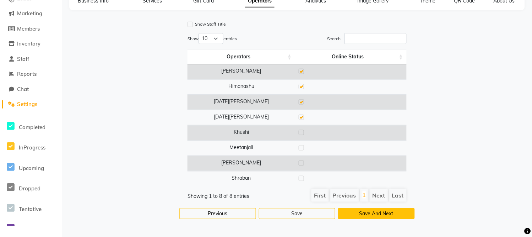
click at [391, 214] on button "Save And Next" at bounding box center [376, 213] width 77 height 11
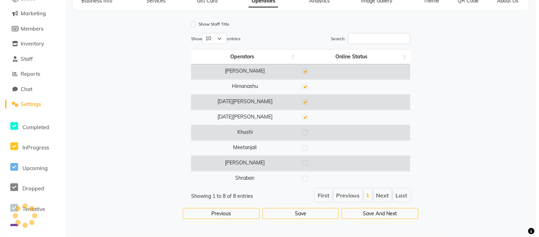
scroll to position [0, 0]
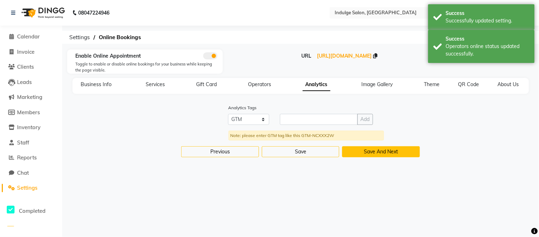
click at [393, 150] on button "Save And Next" at bounding box center [381, 151] width 78 height 11
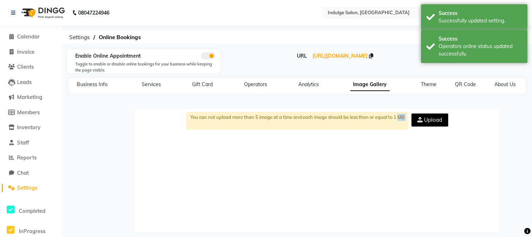
drag, startPoint x: 393, startPoint y: 150, endPoint x: 393, endPoint y: 102, distance: 47.9
click at [393, 102] on div "You can not upload more than 5 image at a time and each image should be less th…" at bounding box center [286, 168] width 441 height 142
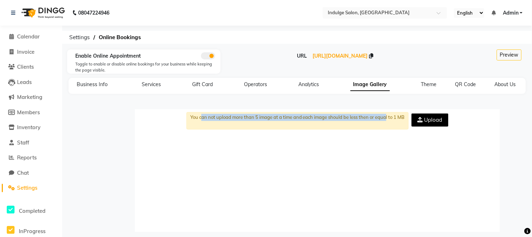
drag, startPoint x: 199, startPoint y: 123, endPoint x: 382, endPoint y: 116, distance: 183.7
click at [382, 116] on div "You can not upload more than 5 image at a time and each image should be less th…" at bounding box center [297, 120] width 222 height 17
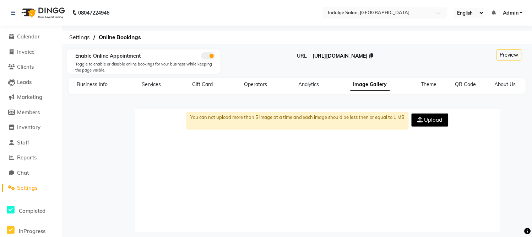
click at [368, 55] on span "[URL][DOMAIN_NAME]" at bounding box center [340, 56] width 55 height 6
click at [427, 83] on span "Theme" at bounding box center [429, 84] width 16 height 6
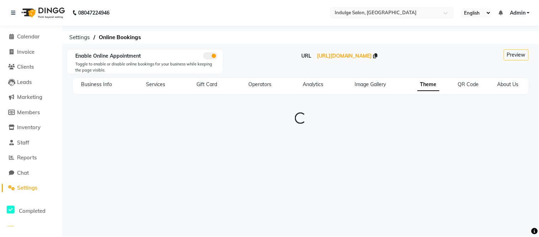
type input "#0f141a"
type input "#1e9cf1"
type input "#8dccf7"
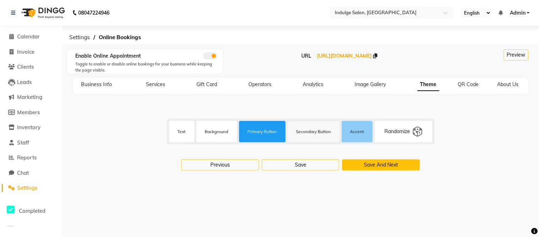
click at [389, 163] on button "Save And Next" at bounding box center [381, 164] width 78 height 11
select select "256"
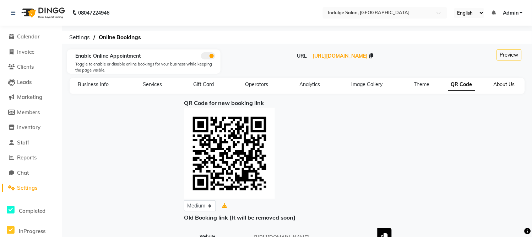
click at [495, 85] on span "About Us" at bounding box center [504, 84] width 21 height 6
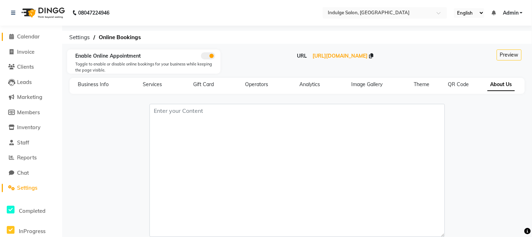
click at [29, 36] on span "Calendar" at bounding box center [28, 36] width 23 height 7
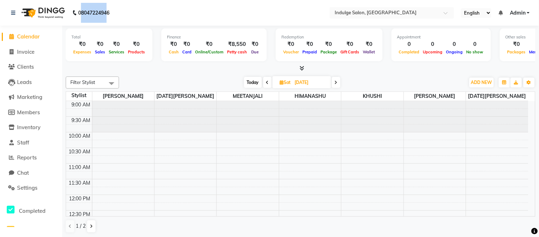
drag, startPoint x: 80, startPoint y: 15, endPoint x: 110, endPoint y: 14, distance: 30.2
click at [109, 14] on b "08047224946" at bounding box center [93, 13] width 31 height 20
click at [18, 38] on span "Calendar" at bounding box center [28, 36] width 23 height 7
click at [484, 82] on span "ADD NEW" at bounding box center [481, 82] width 21 height 5
click at [460, 122] on link "Add Attendance" at bounding box center [466, 123] width 56 height 9
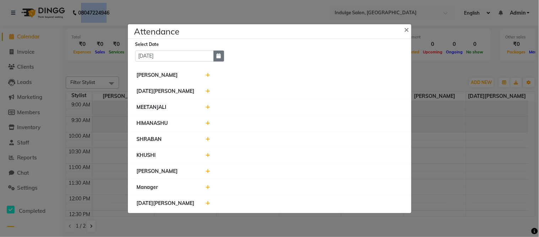
click at [219, 57] on icon "button" at bounding box center [219, 55] width 4 height 5
select select "9"
select select "2025"
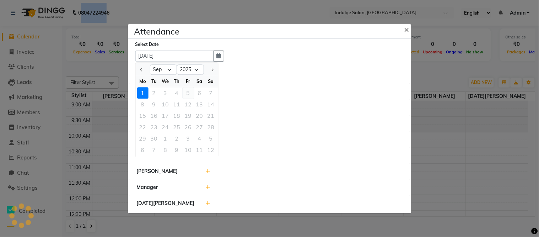
click at [140, 70] on button "Previous month" at bounding box center [142, 69] width 6 height 11
select select "8"
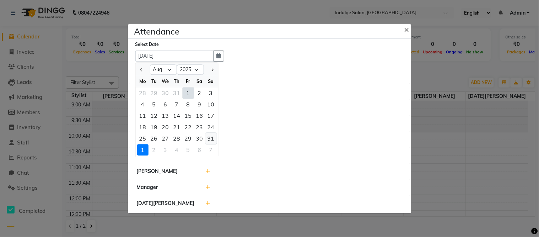
click at [207, 135] on div "31" at bounding box center [210, 137] width 11 height 11
type input "[DATE]"
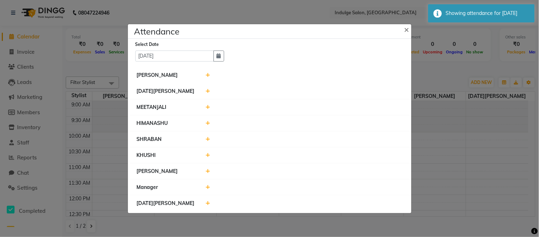
click at [208, 93] on icon at bounding box center [208, 90] width 5 height 5
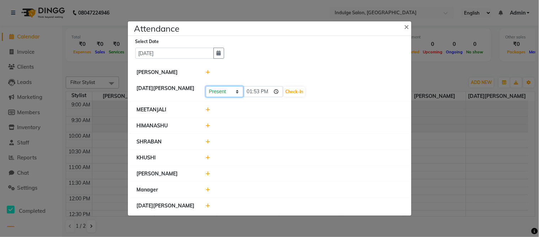
click at [217, 92] on select "Present Absent Late Half Day Weekly Off" at bounding box center [225, 91] width 38 height 11
click at [262, 89] on input "13:53" at bounding box center [263, 91] width 40 height 11
click at [278, 93] on input "13:53" at bounding box center [263, 91] width 40 height 11
type input "08:53"
click at [406, 23] on span "×" at bounding box center [406, 26] width 5 height 11
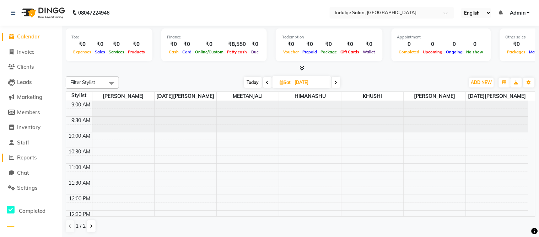
click at [35, 154] on span "Reports" at bounding box center [27, 157] width 20 height 7
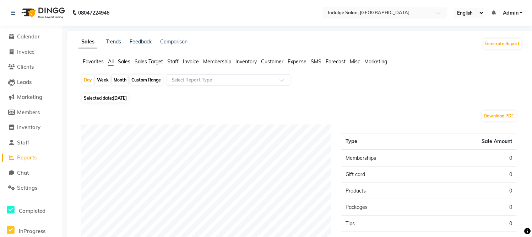
click at [125, 59] on span "Sales" at bounding box center [124, 61] width 12 height 6
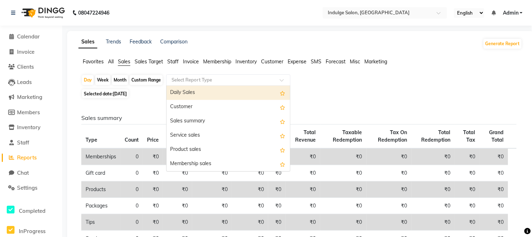
click at [194, 79] on input "text" at bounding box center [221, 79] width 102 height 7
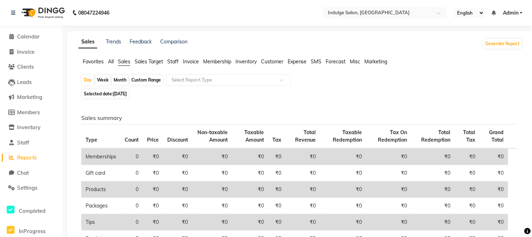
click at [175, 60] on span "Staff" at bounding box center [172, 61] width 11 height 6
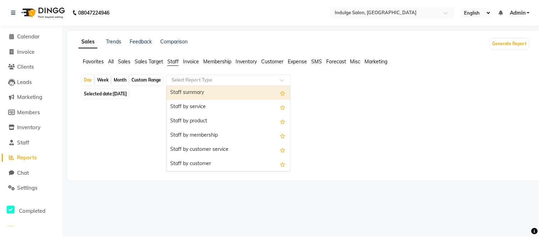
click at [211, 78] on input "text" at bounding box center [221, 79] width 102 height 7
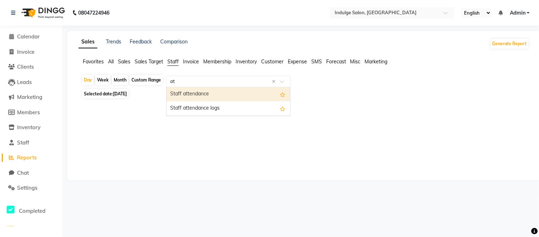
type input "att"
click at [205, 94] on div "Staff attendance" at bounding box center [229, 94] width 124 height 14
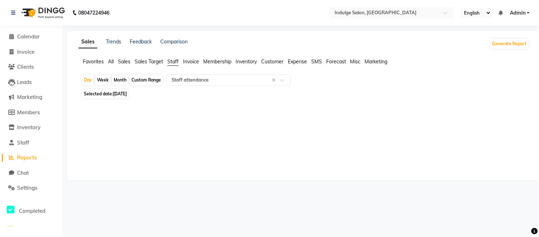
click at [303, 61] on span "Expense" at bounding box center [297, 61] width 19 height 6
click at [222, 110] on div at bounding box center [303, 140] width 454 height 80
click at [405, 37] on div "Sales Trends Feedback Comparison Generate Report Favorites All Sales Sales Targ…" at bounding box center [303, 109] width 473 height 156
click at [510, 119] on div at bounding box center [302, 139] width 442 height 51
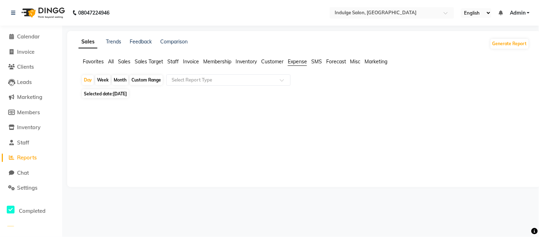
click at [509, 120] on div at bounding box center [302, 139] width 442 height 51
click at [34, 50] on span "Invoice" at bounding box center [25, 51] width 17 height 7
select select "service"
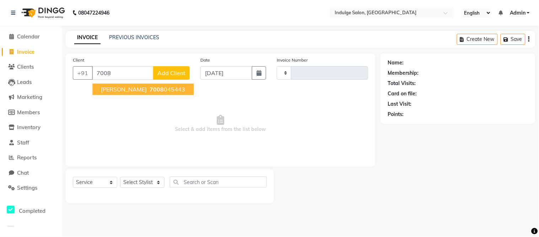
click at [150, 88] on span "7008" at bounding box center [157, 89] width 14 height 7
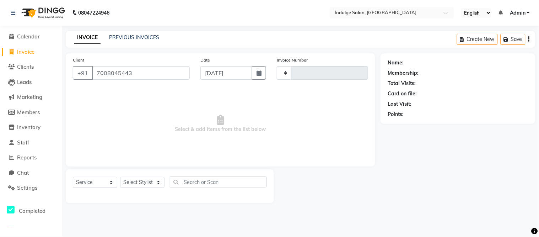
type input "7008045443"
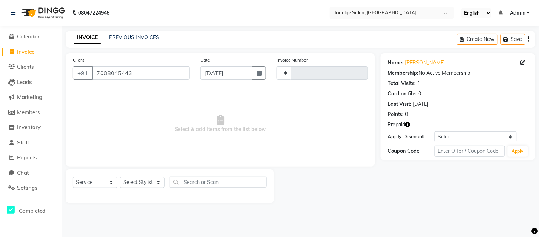
drag, startPoint x: 133, startPoint y: 88, endPoint x: 119, endPoint y: 135, distance: 49.1
click at [119, 135] on span "Select & add items from the list below" at bounding box center [220, 123] width 295 height 71
click at [110, 180] on select "Select Service Product Membership Package Voucher Prepaid Gift Card" at bounding box center [95, 182] width 44 height 11
select select "P"
click at [73, 177] on select "Select Service Product Membership Package Voucher Prepaid Gift Card" at bounding box center [95, 182] width 44 height 11
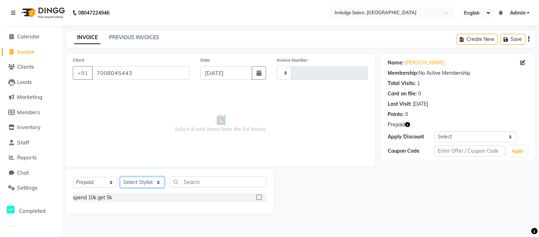
click at [156, 181] on select "Select Stylist" at bounding box center [142, 182] width 44 height 11
click at [120, 177] on select "Select Stylist" at bounding box center [142, 182] width 44 height 11
click at [159, 179] on select "Select Stylist" at bounding box center [142, 182] width 44 height 11
click at [120, 177] on select "Select Stylist" at bounding box center [142, 182] width 44 height 11
click at [257, 197] on label at bounding box center [258, 196] width 5 height 5
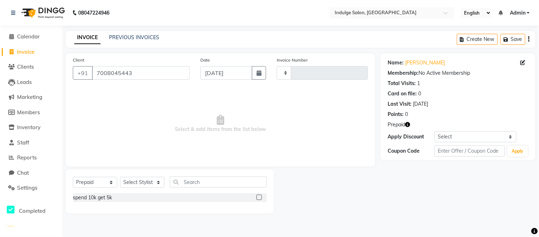
click at [257, 197] on input "checkbox" at bounding box center [258, 197] width 5 height 5
click at [257, 197] on label at bounding box center [258, 196] width 5 height 5
click at [257, 197] on input "checkbox" at bounding box center [258, 197] width 5 height 5
checkbox input "false"
click at [158, 183] on select "Select Stylist" at bounding box center [142, 182] width 44 height 11
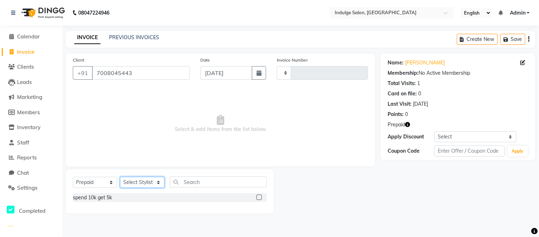
click at [120, 177] on select "Select Stylist" at bounding box center [142, 182] width 44 height 11
click at [157, 191] on div "Select Service Product Membership Package Voucher Prepaid Gift Card Select Styl…" at bounding box center [170, 184] width 194 height 17
drag, startPoint x: 420, startPoint y: 195, endPoint x: 455, endPoint y: 180, distance: 37.1
click at [455, 180] on div "Name: [PERSON_NAME] Membership: No Active Membership Total Visits: 1 Card on fi…" at bounding box center [460, 133] width 160 height 160
click at [435, 145] on input "text" at bounding box center [469, 150] width 70 height 11
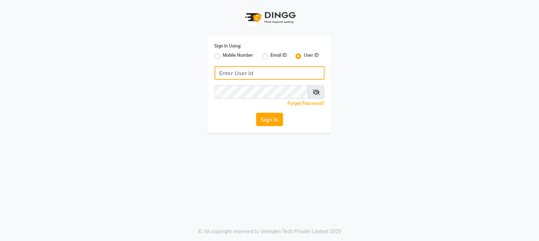
click at [257, 78] on input "Username" at bounding box center [270, 72] width 110 height 13
type input "7325884503"
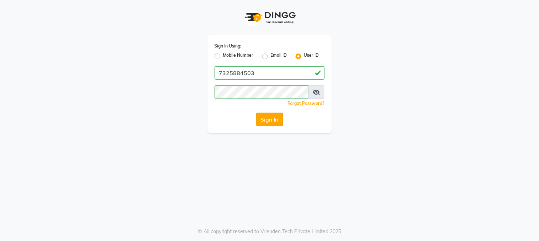
click at [270, 125] on button "Sign In" at bounding box center [269, 119] width 27 height 13
click at [223, 56] on label "Mobile Number" at bounding box center [238, 56] width 31 height 9
click at [223, 56] on input "Mobile Number" at bounding box center [225, 54] width 5 height 5
radio input "true"
radio input "false"
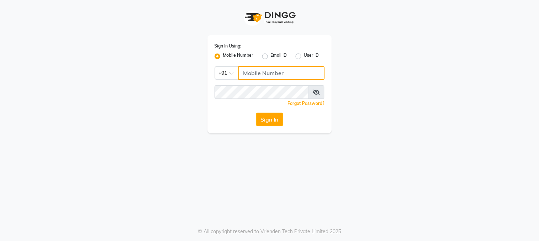
click at [273, 74] on input "Username" at bounding box center [281, 72] width 86 height 13
type input "7325884503"
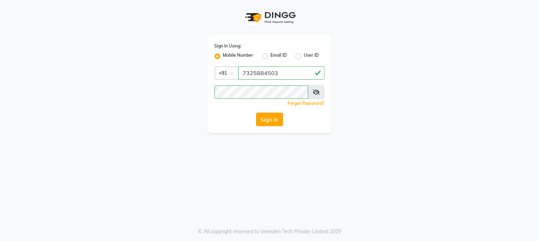
click at [266, 115] on button "Sign In" at bounding box center [269, 119] width 27 height 13
